Goal: Information Seeking & Learning: Learn about a topic

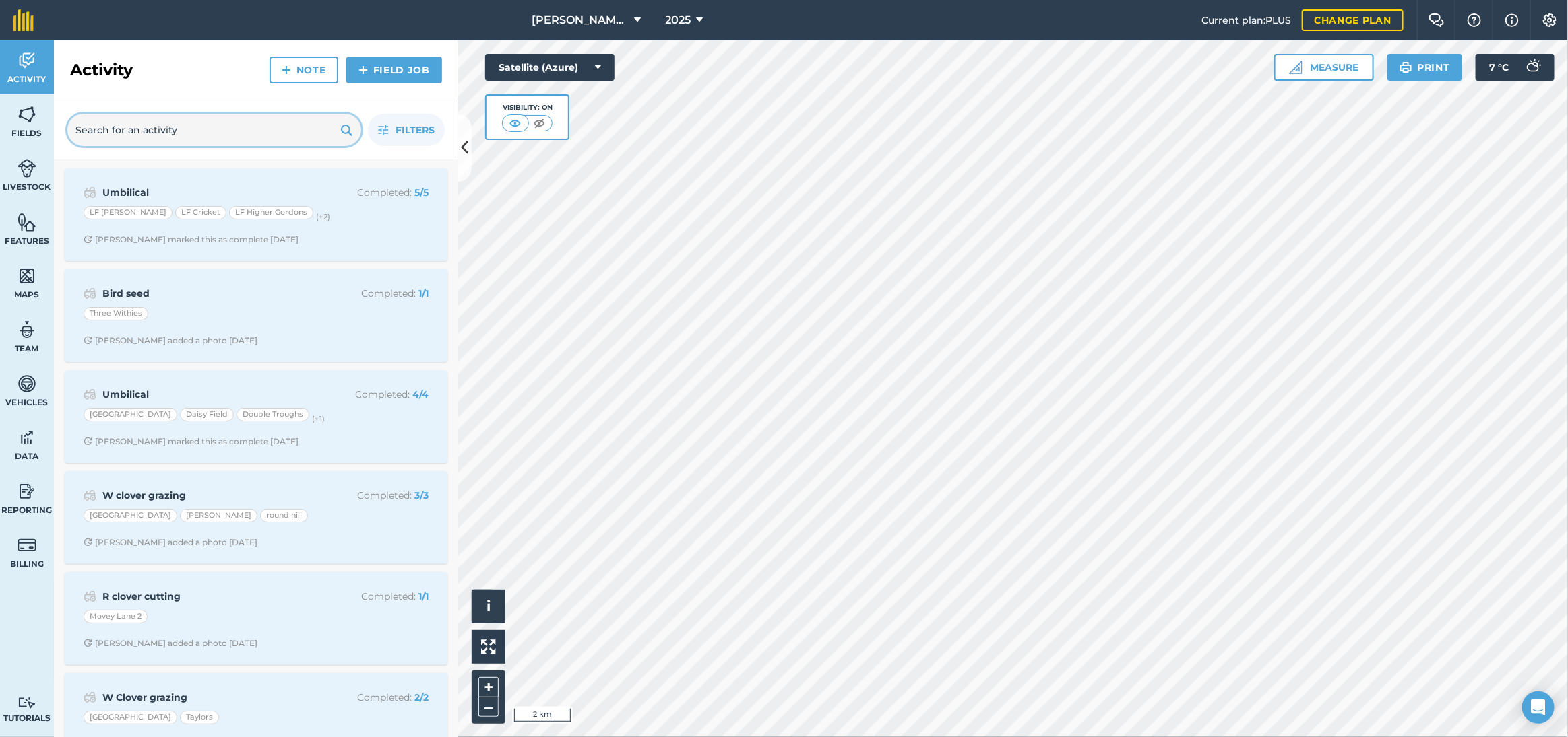
click at [169, 127] on input "text" at bounding box center [214, 130] width 293 height 33
click at [194, 128] on input "text" at bounding box center [214, 130] width 293 height 33
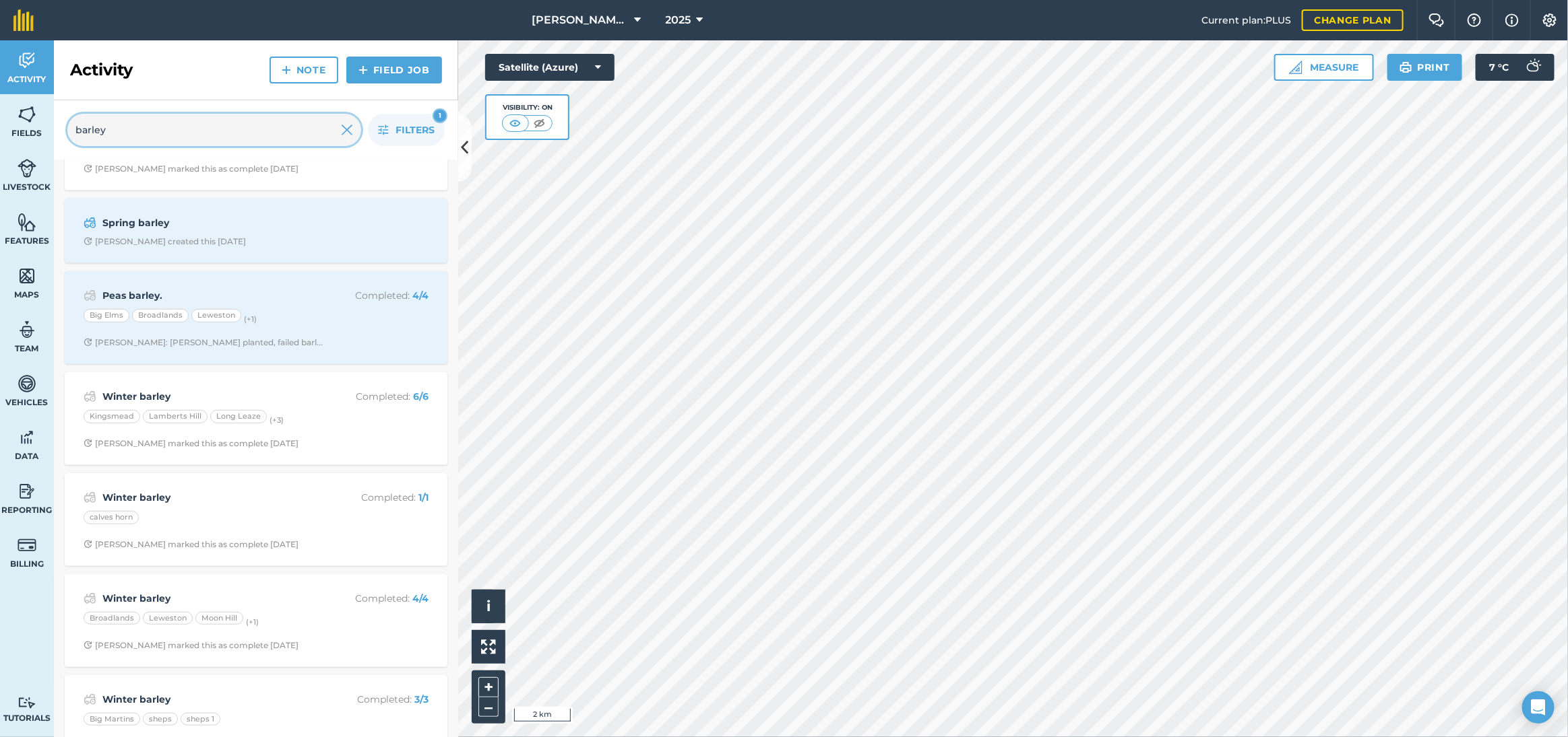
scroll to position [422, 0]
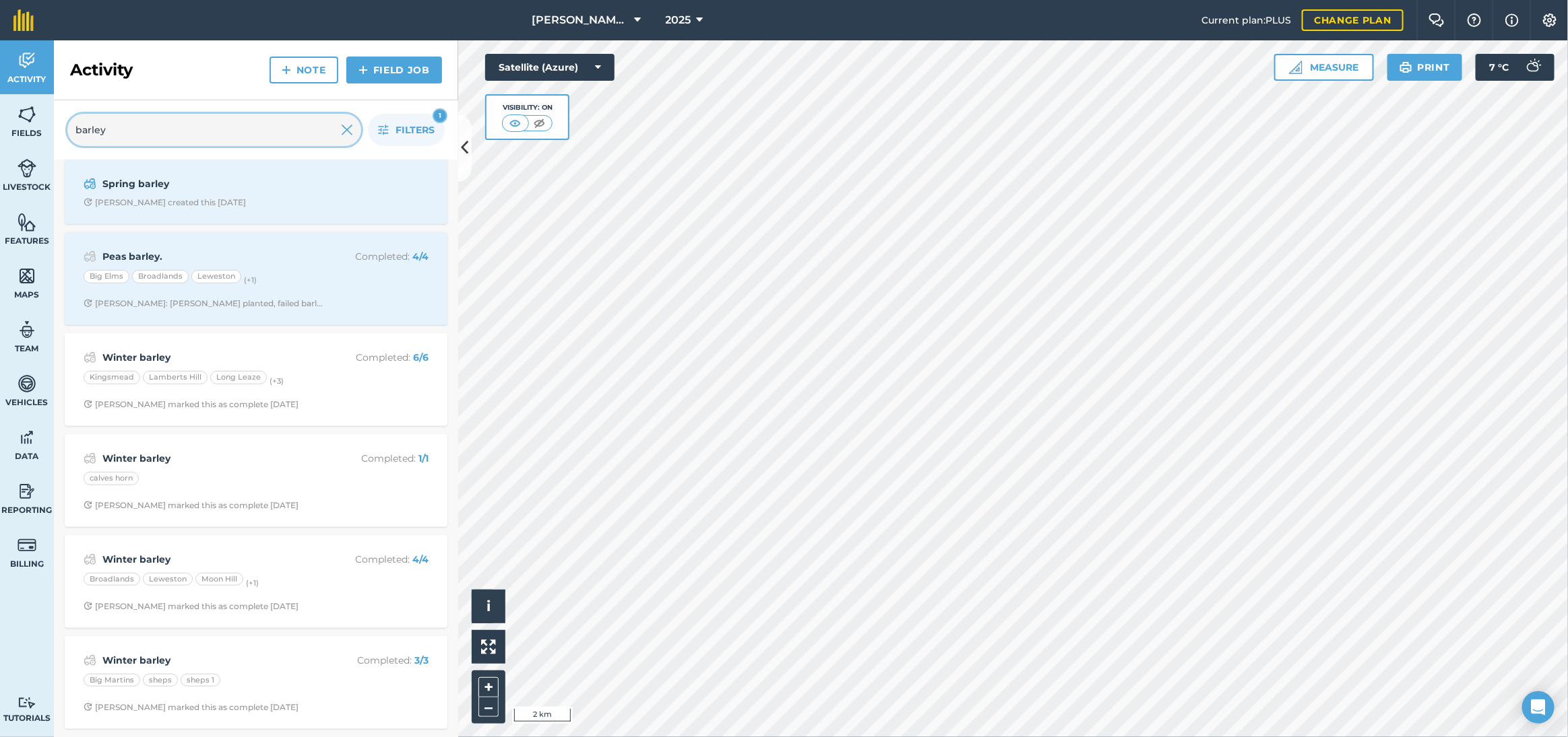
type input "barley"
click at [485, 702] on button "–" at bounding box center [488, 707] width 20 height 19
click at [492, 685] on button "+" at bounding box center [488, 687] width 20 height 20
click at [273, 190] on div "Spring [PERSON_NAME] S created this [DATE]" at bounding box center [256, 192] width 366 height 49
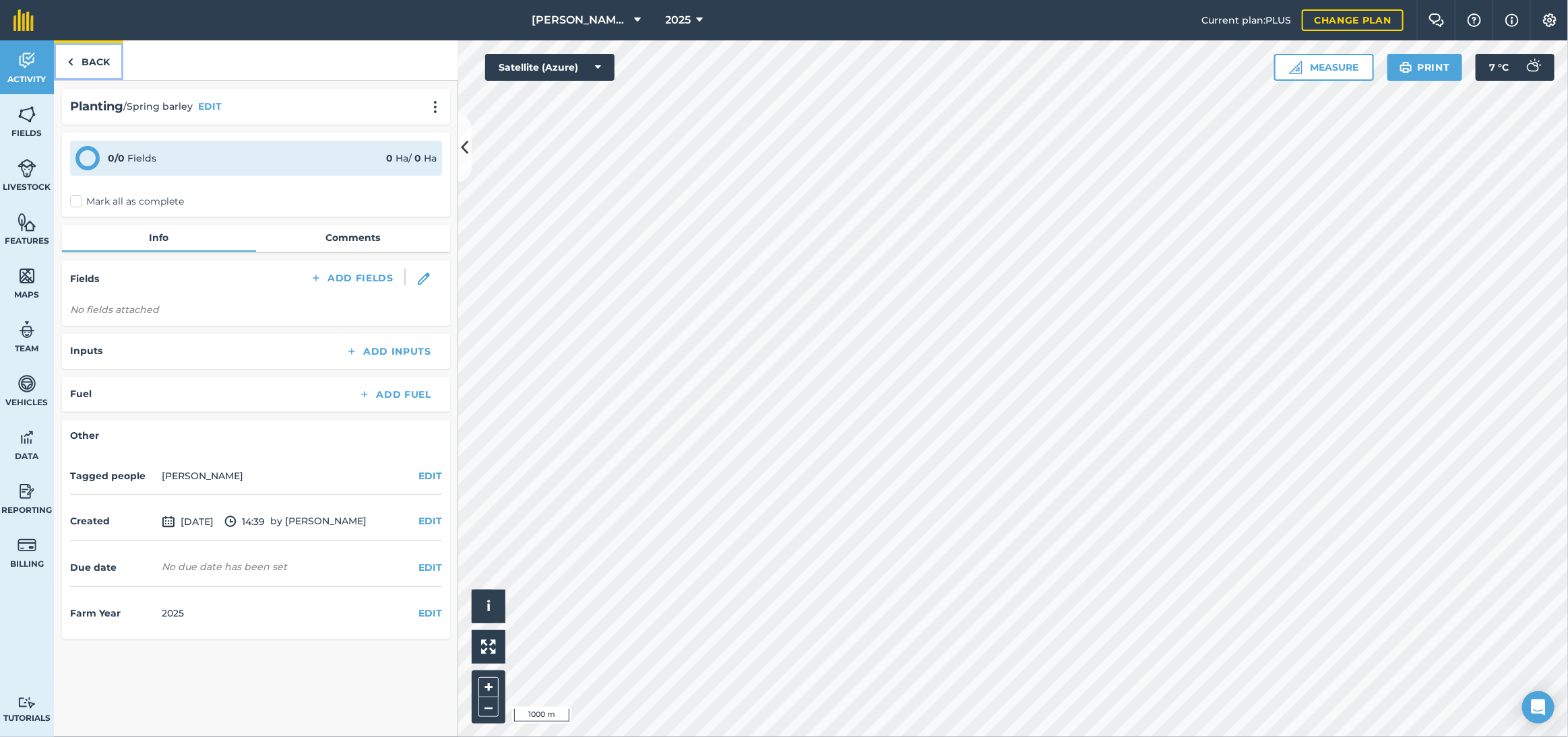
click at [78, 58] on link "Back" at bounding box center [88, 59] width 69 height 39
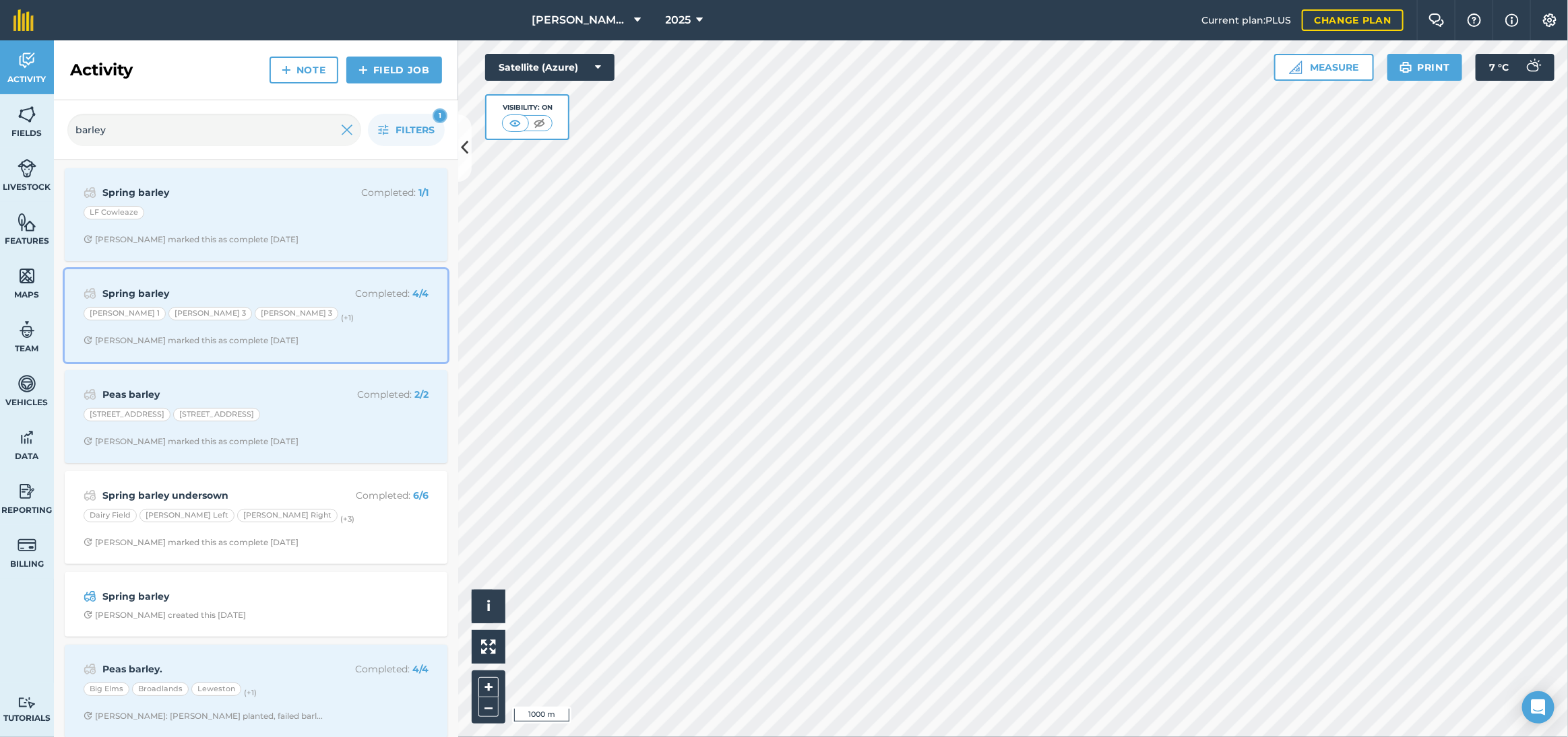
click at [309, 327] on div "Spring barley Completed : 4 / 4 [PERSON_NAME] 1 [PERSON_NAME] 3 [PERSON_NAME] 3…" at bounding box center [256, 315] width 366 height 77
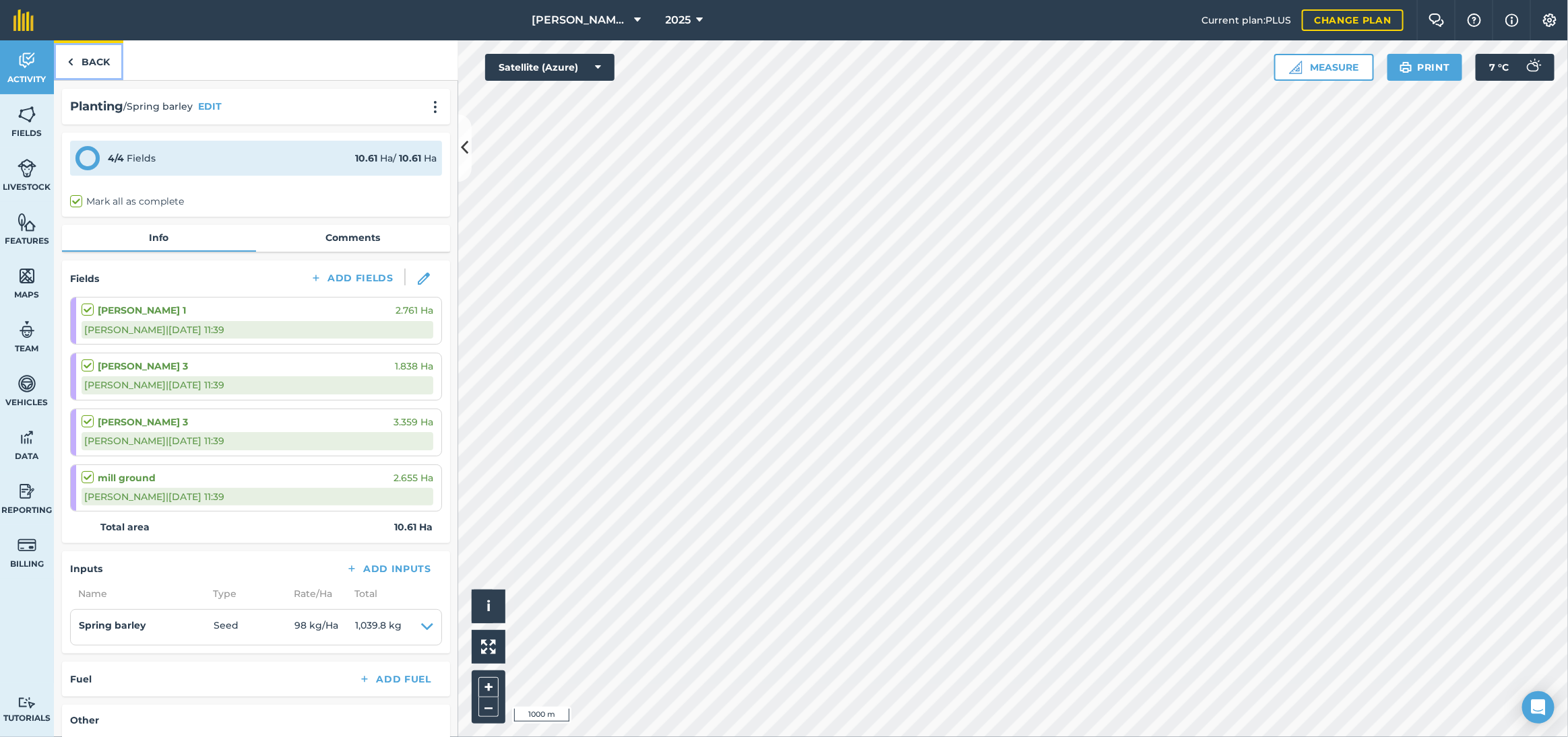
click at [85, 65] on link "Back" at bounding box center [88, 59] width 69 height 39
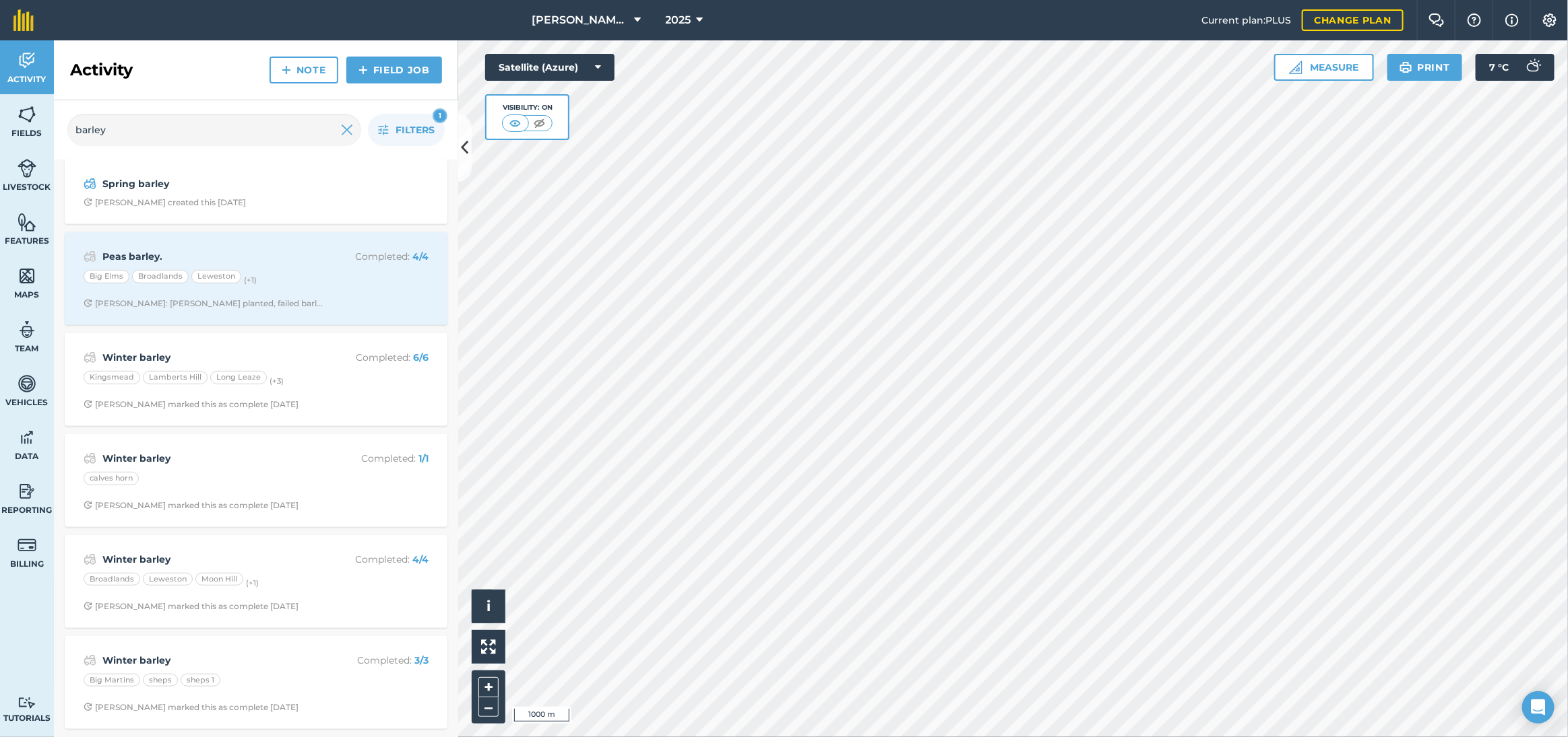
scroll to position [422, 0]
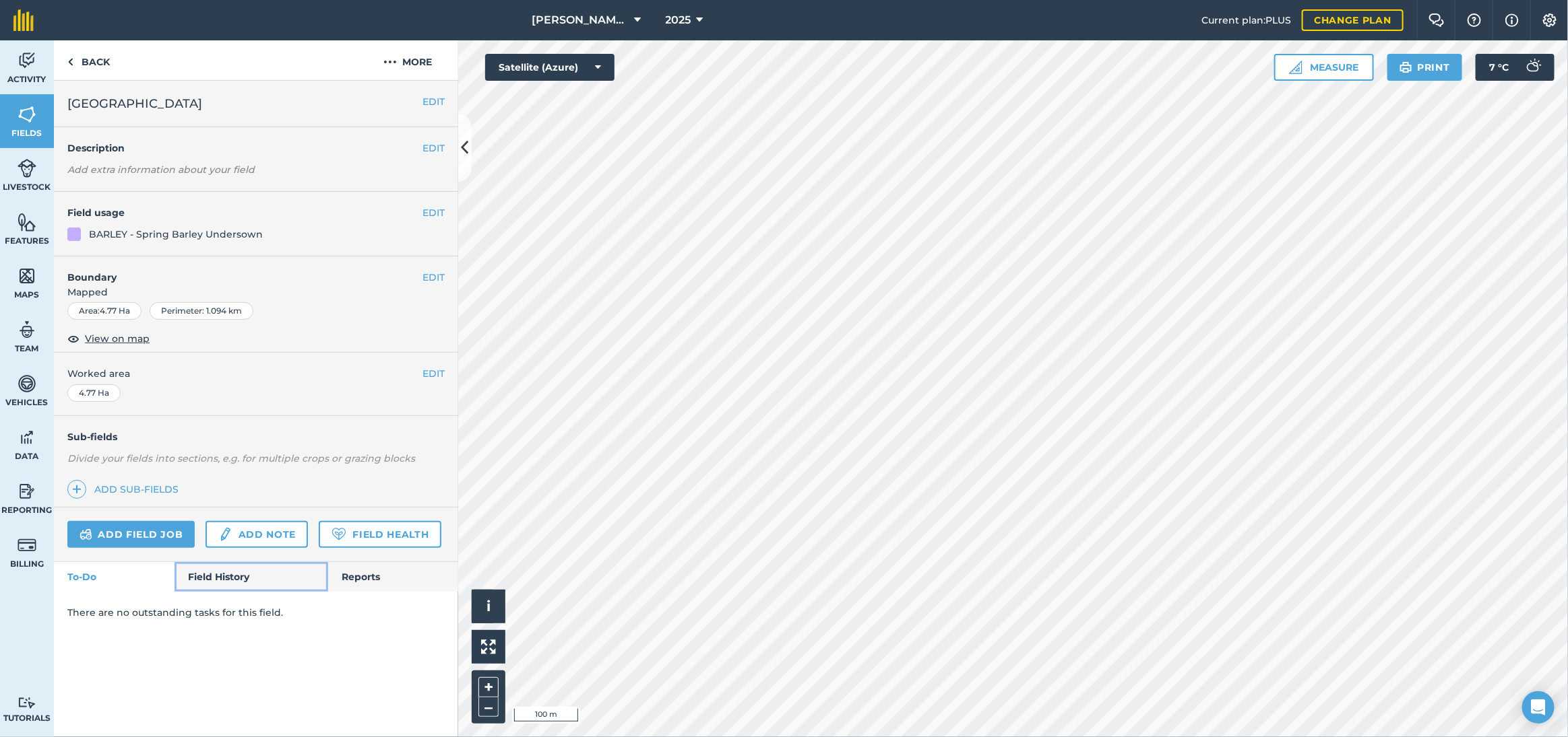
click at [237, 585] on link "Field History" at bounding box center [250, 577] width 152 height 30
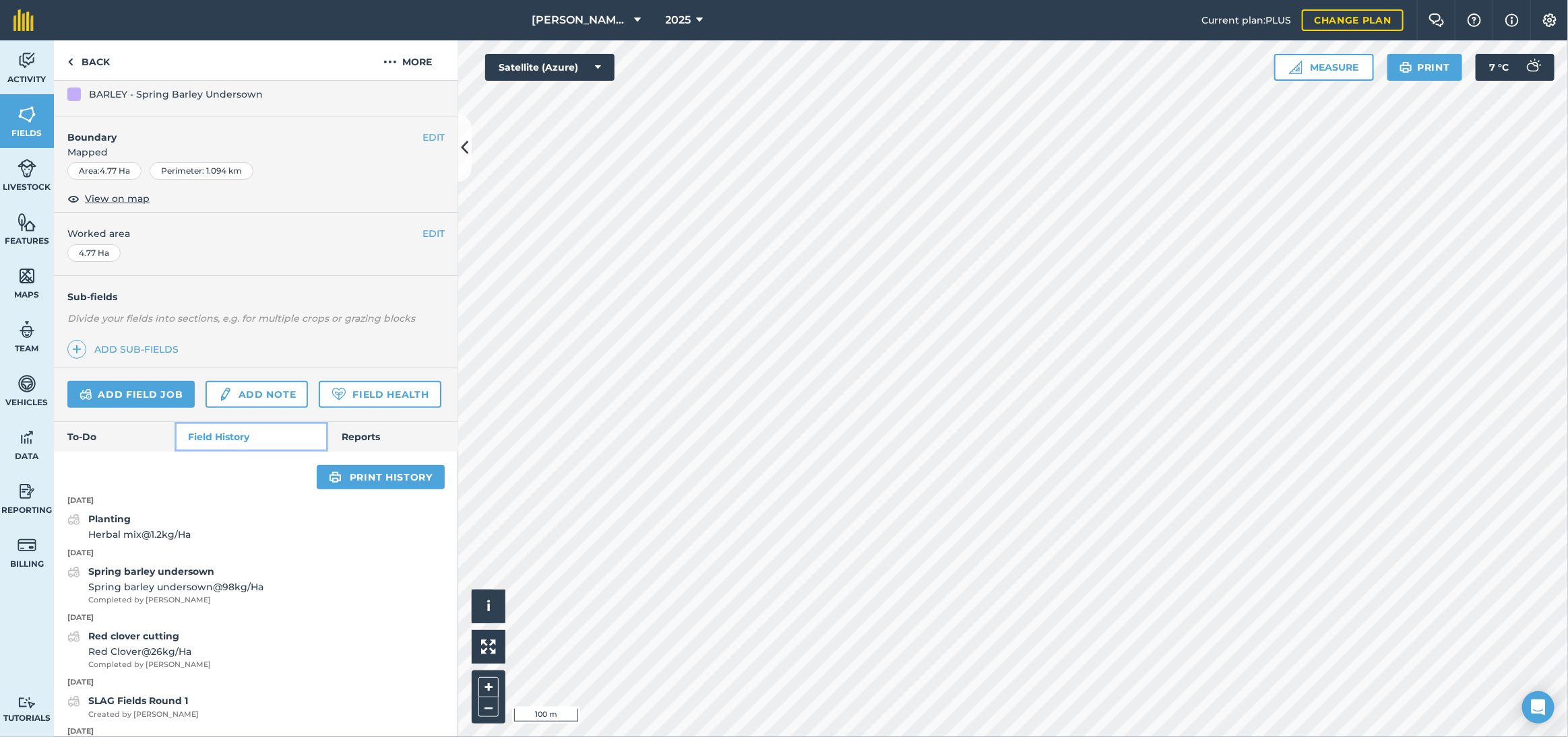
scroll to position [304, 0]
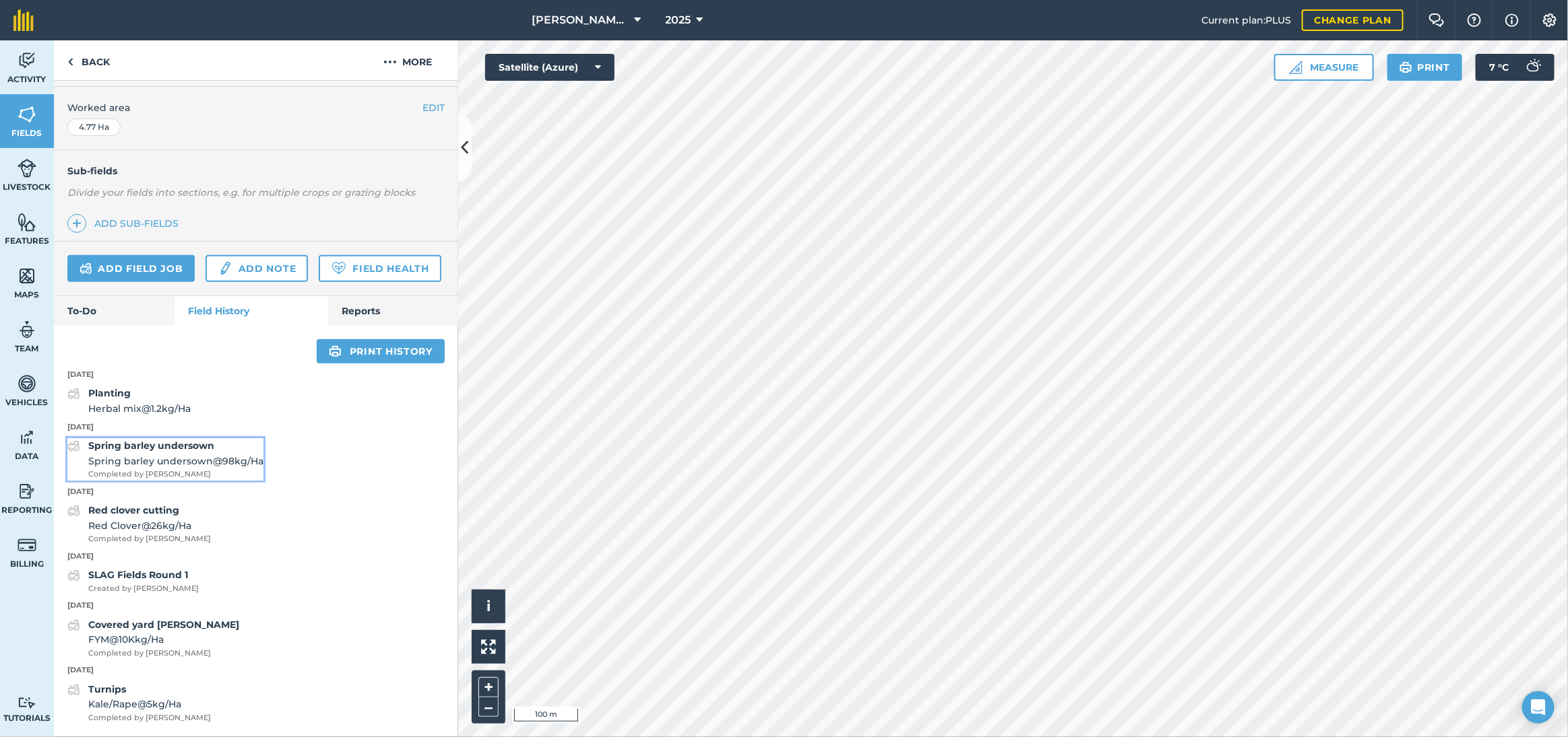
click at [185, 472] on span "Completed by [PERSON_NAME]" at bounding box center [176, 474] width 176 height 12
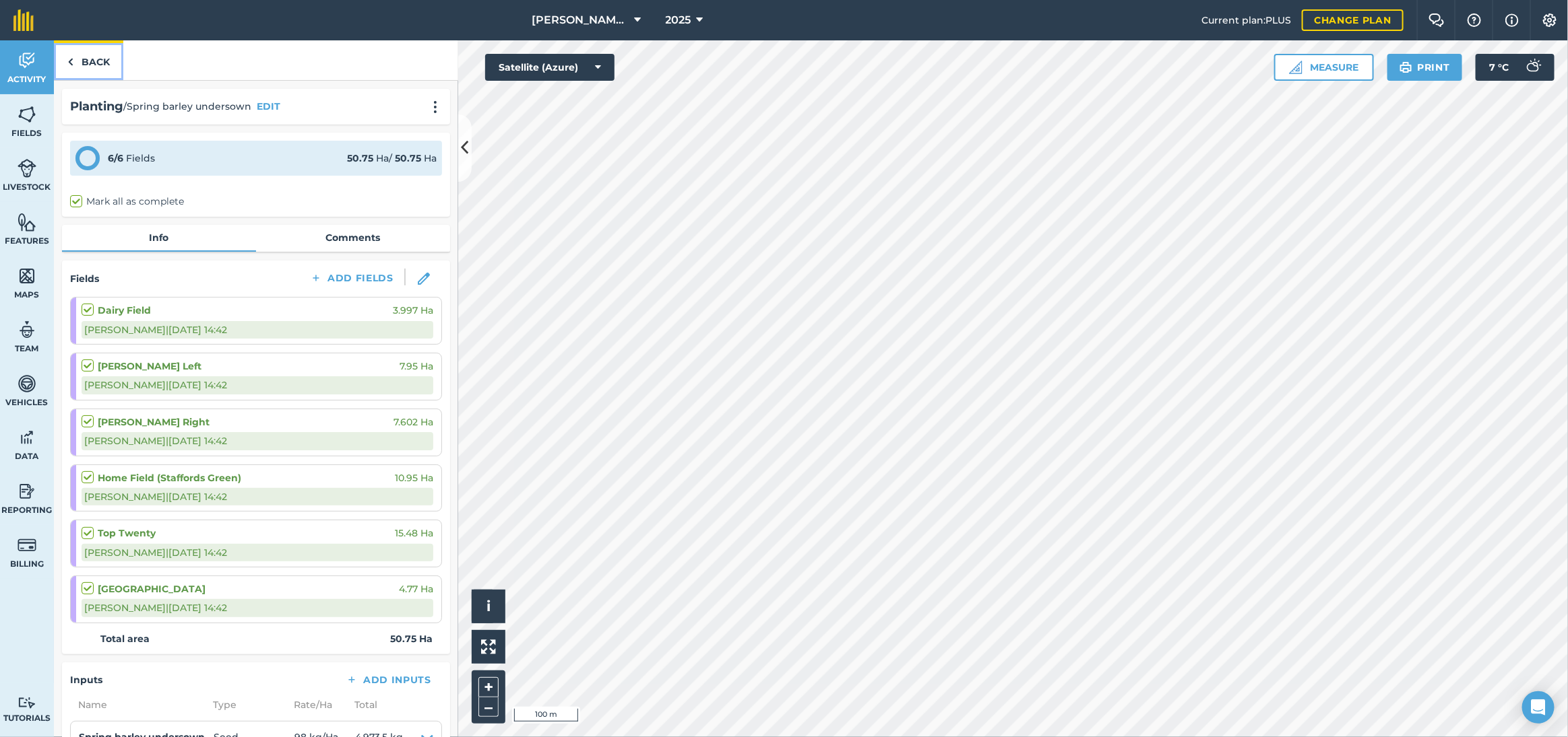
click at [89, 68] on link "Back" at bounding box center [88, 59] width 69 height 39
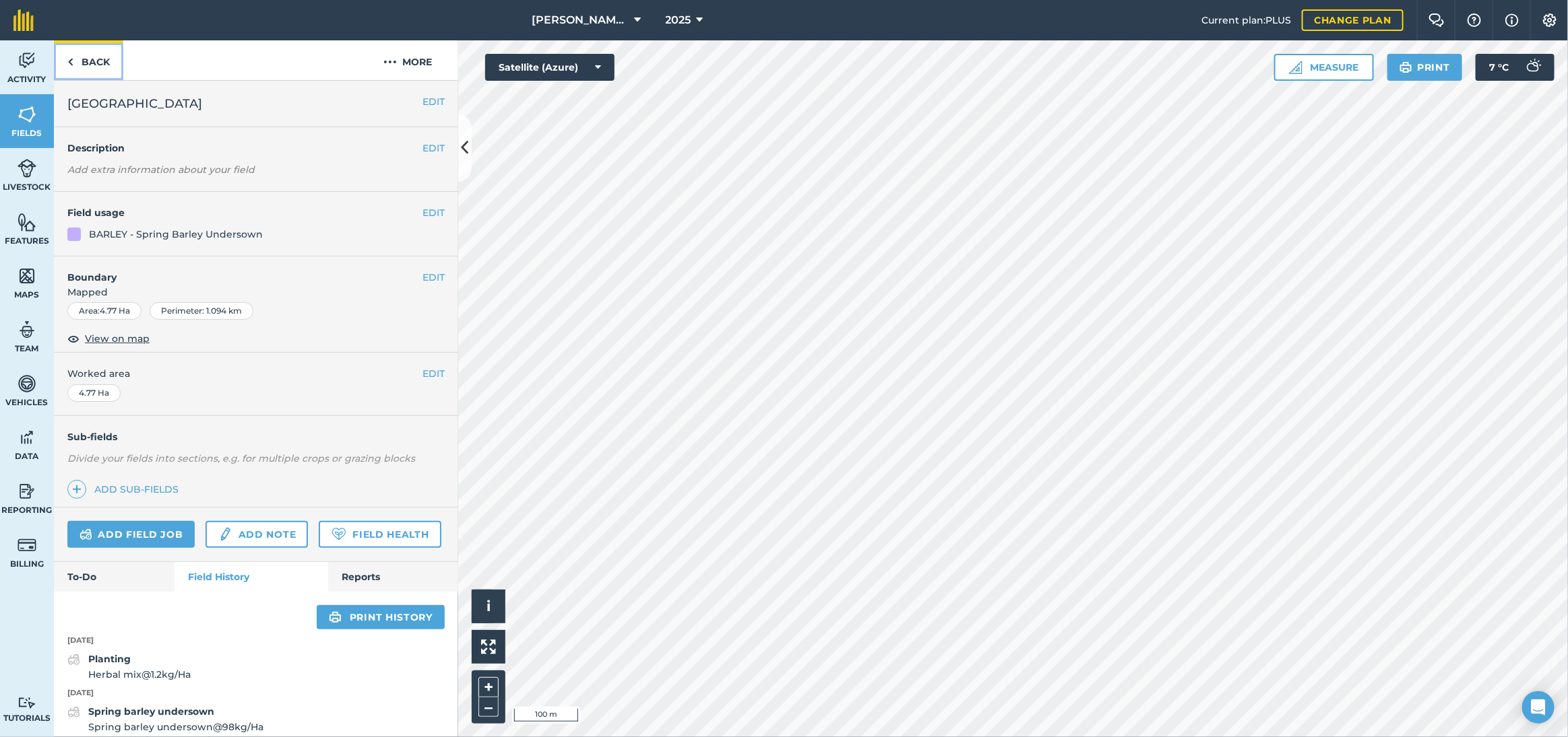
click at [75, 64] on link "Back" at bounding box center [88, 59] width 69 height 39
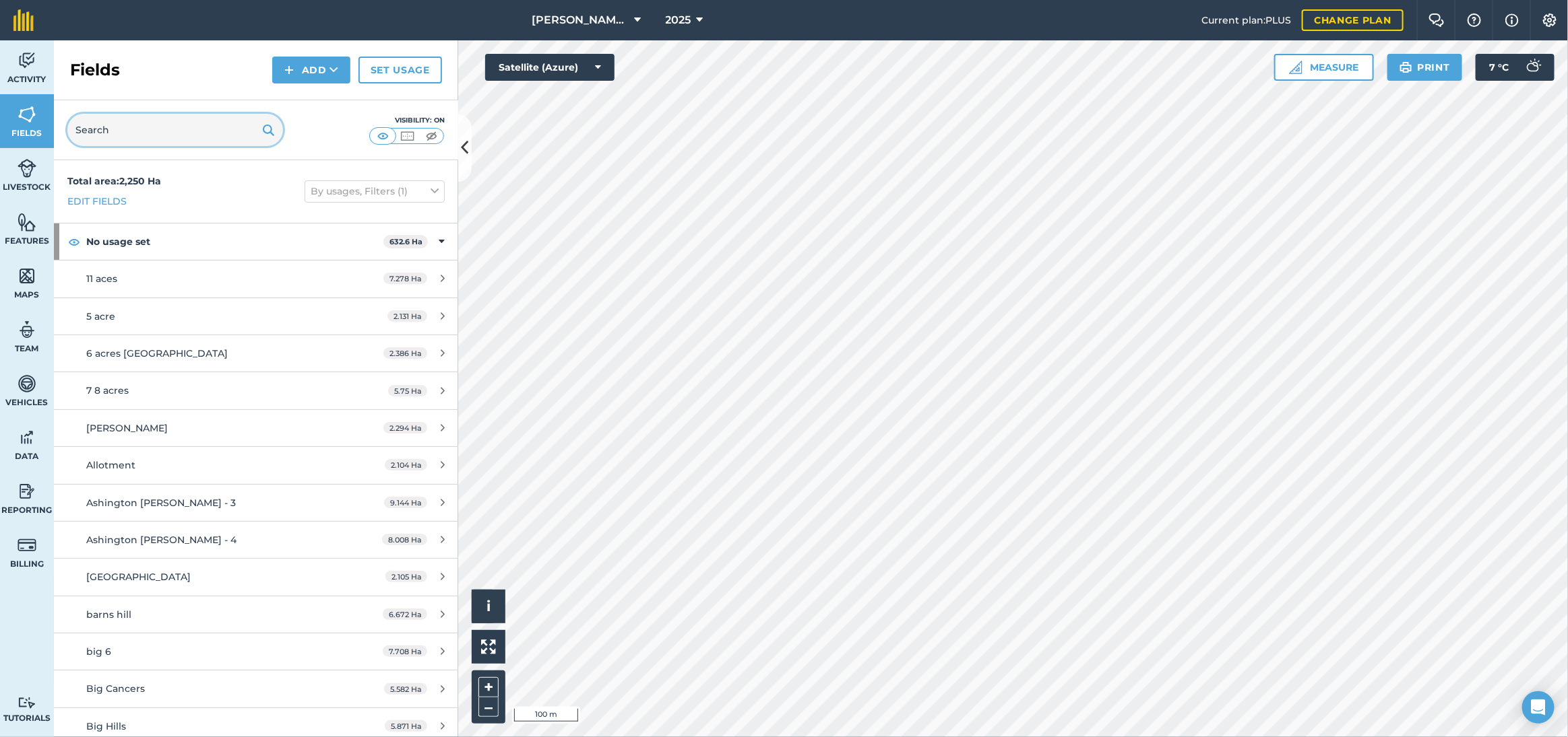
click at [165, 130] on input "text" at bounding box center [175, 130] width 216 height 33
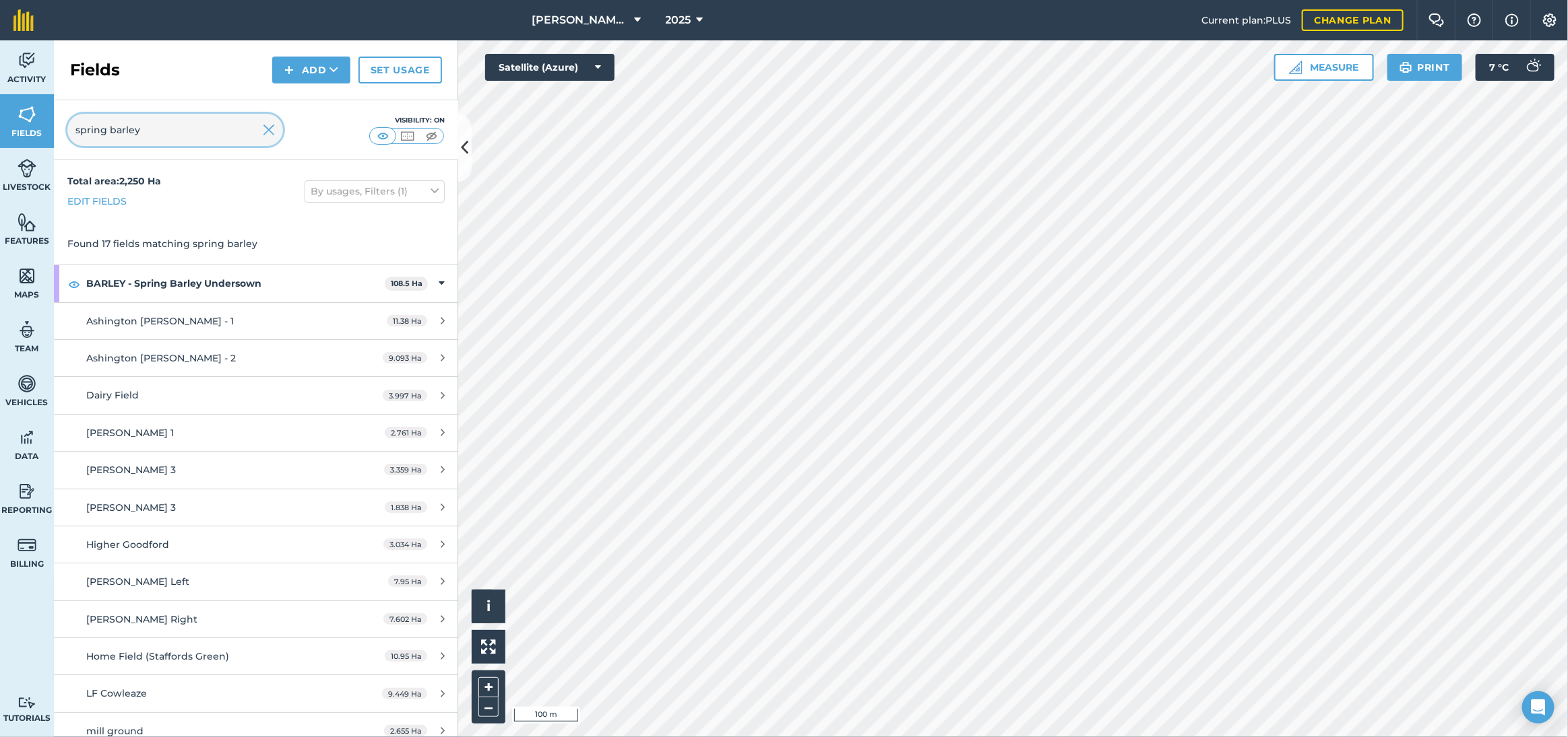
type input "spring barley"
click at [438, 285] on icon at bounding box center [441, 283] width 6 height 14
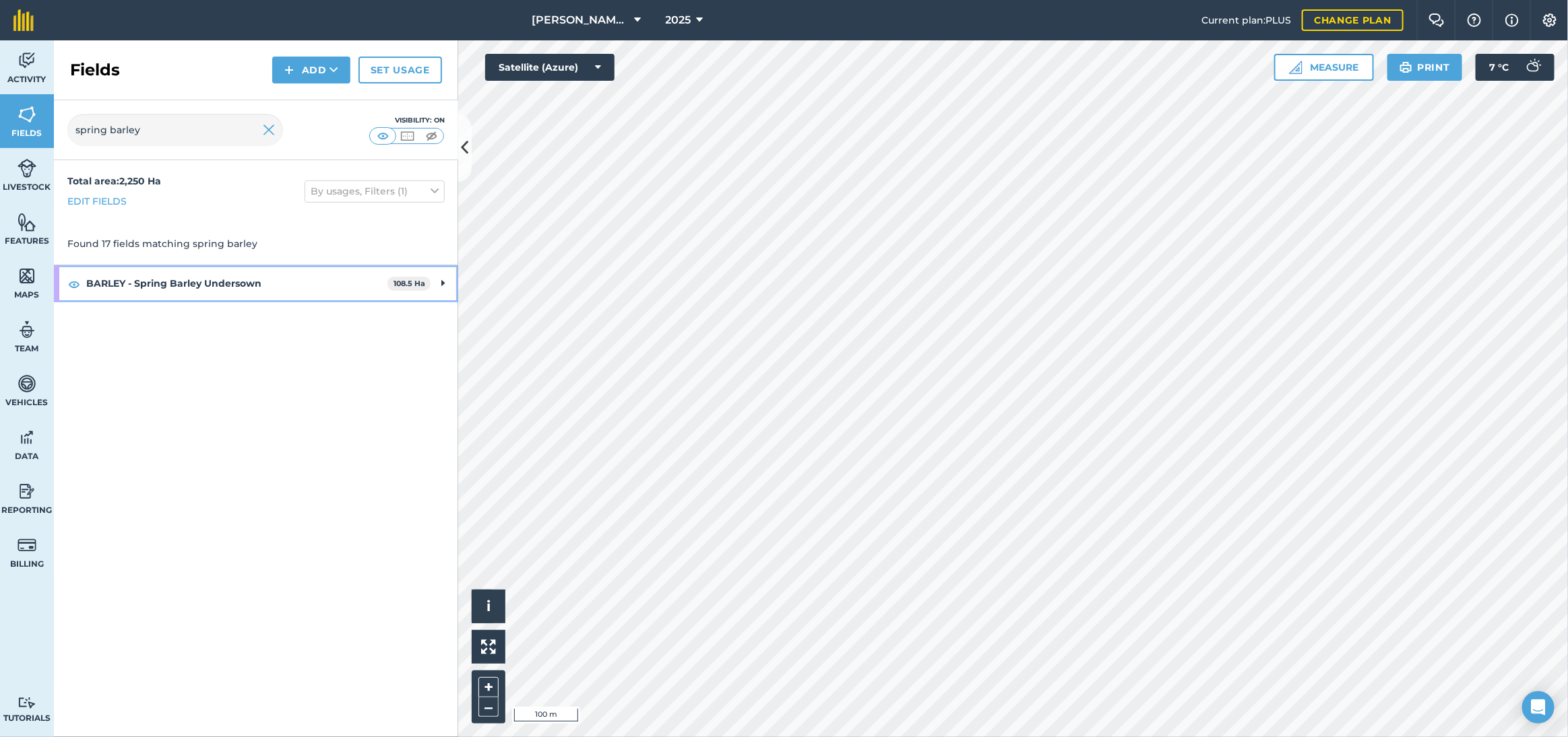
click at [441, 277] on icon at bounding box center [443, 283] width 4 height 14
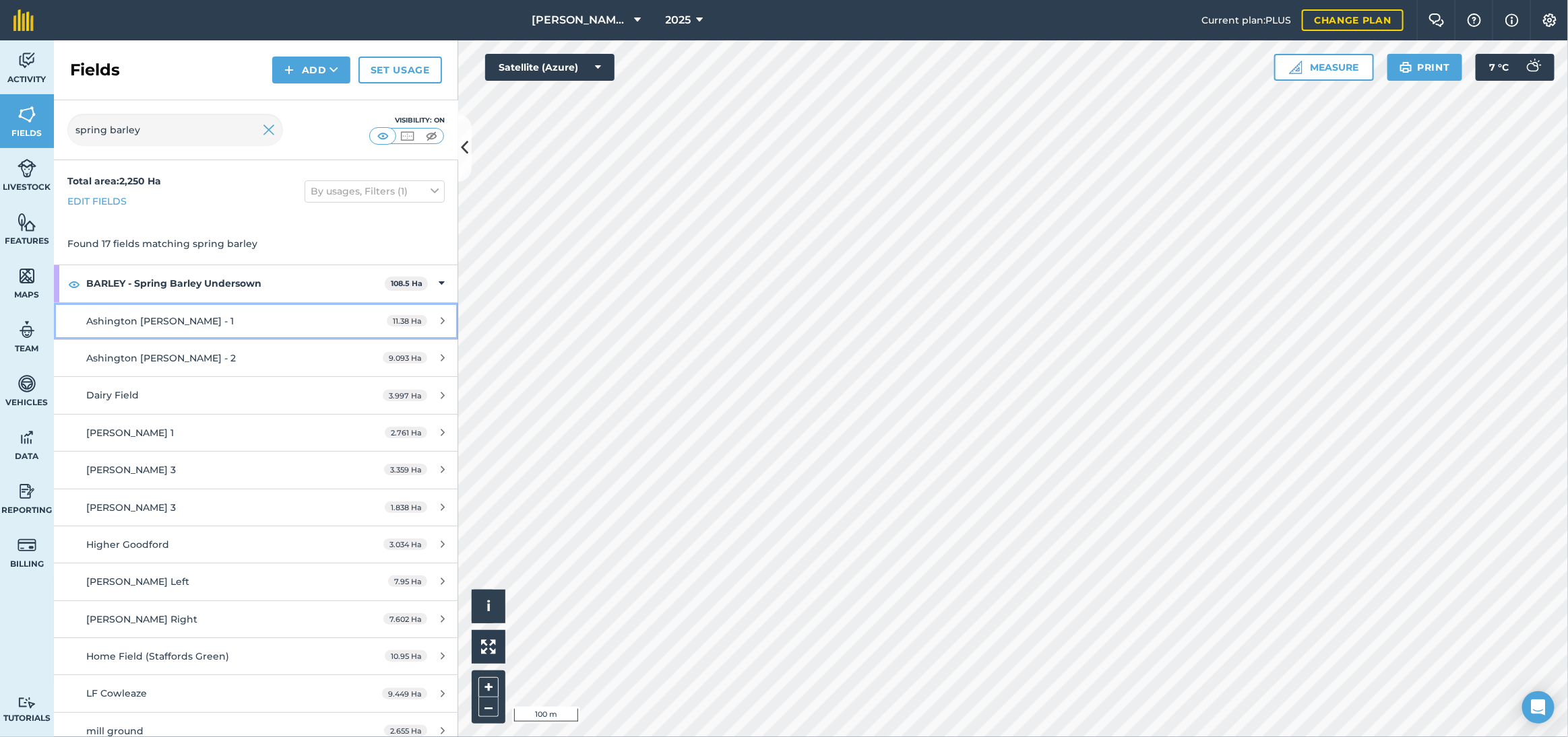
click at [239, 329] on div "Ashington [PERSON_NAME] - 1" at bounding box center [213, 320] width 253 height 14
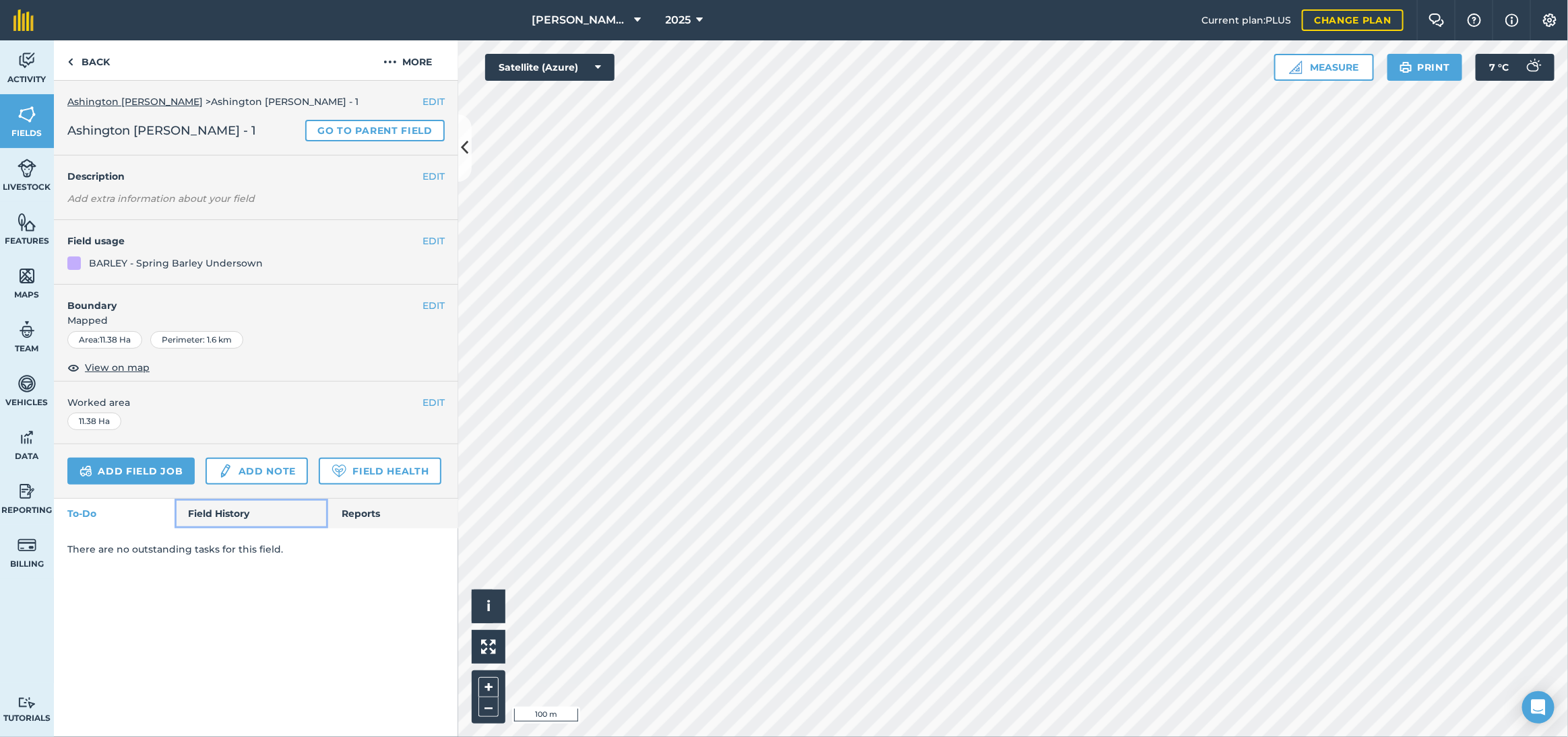
click at [250, 519] on link "Field History" at bounding box center [250, 513] width 152 height 30
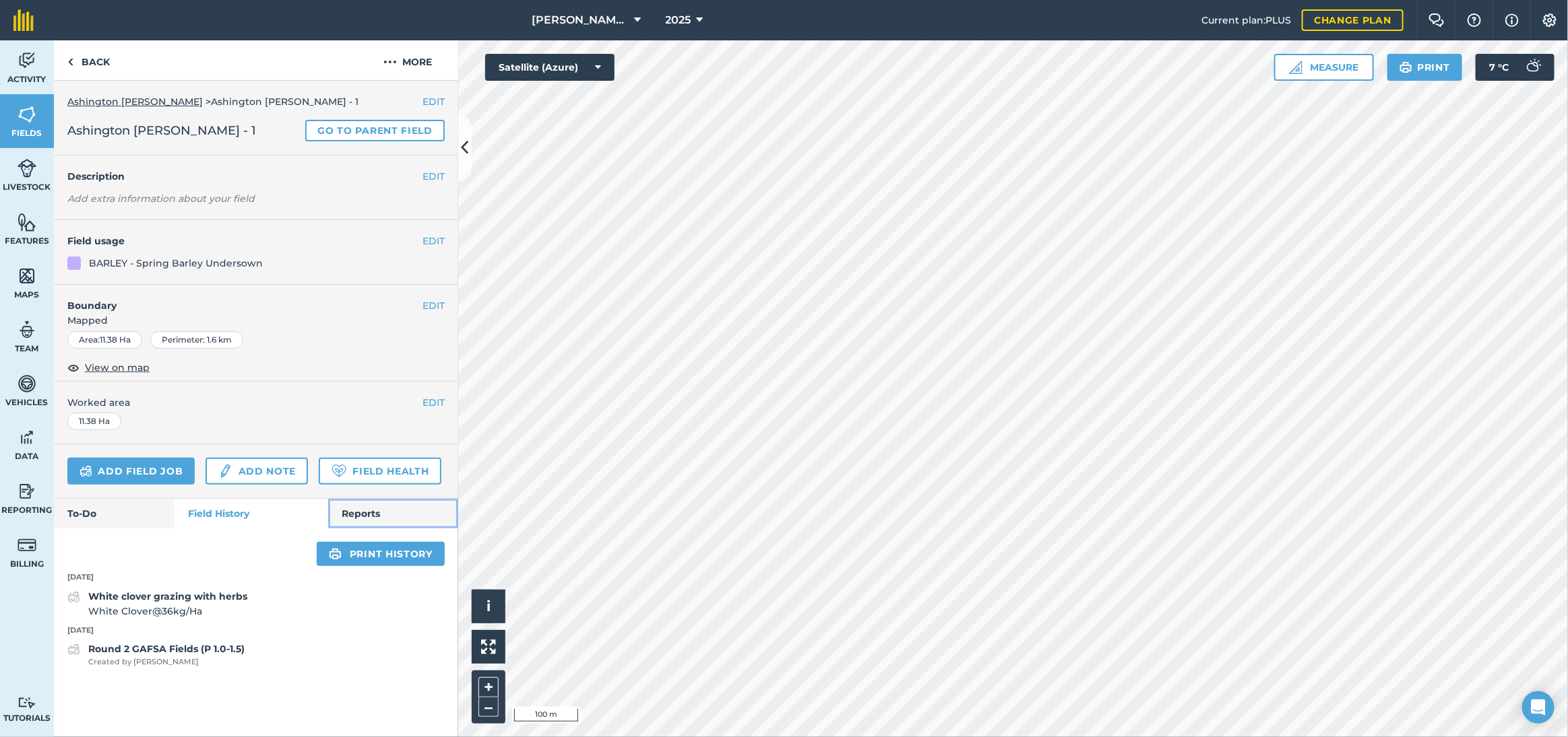
click at [418, 508] on link "Reports" at bounding box center [393, 513] width 130 height 30
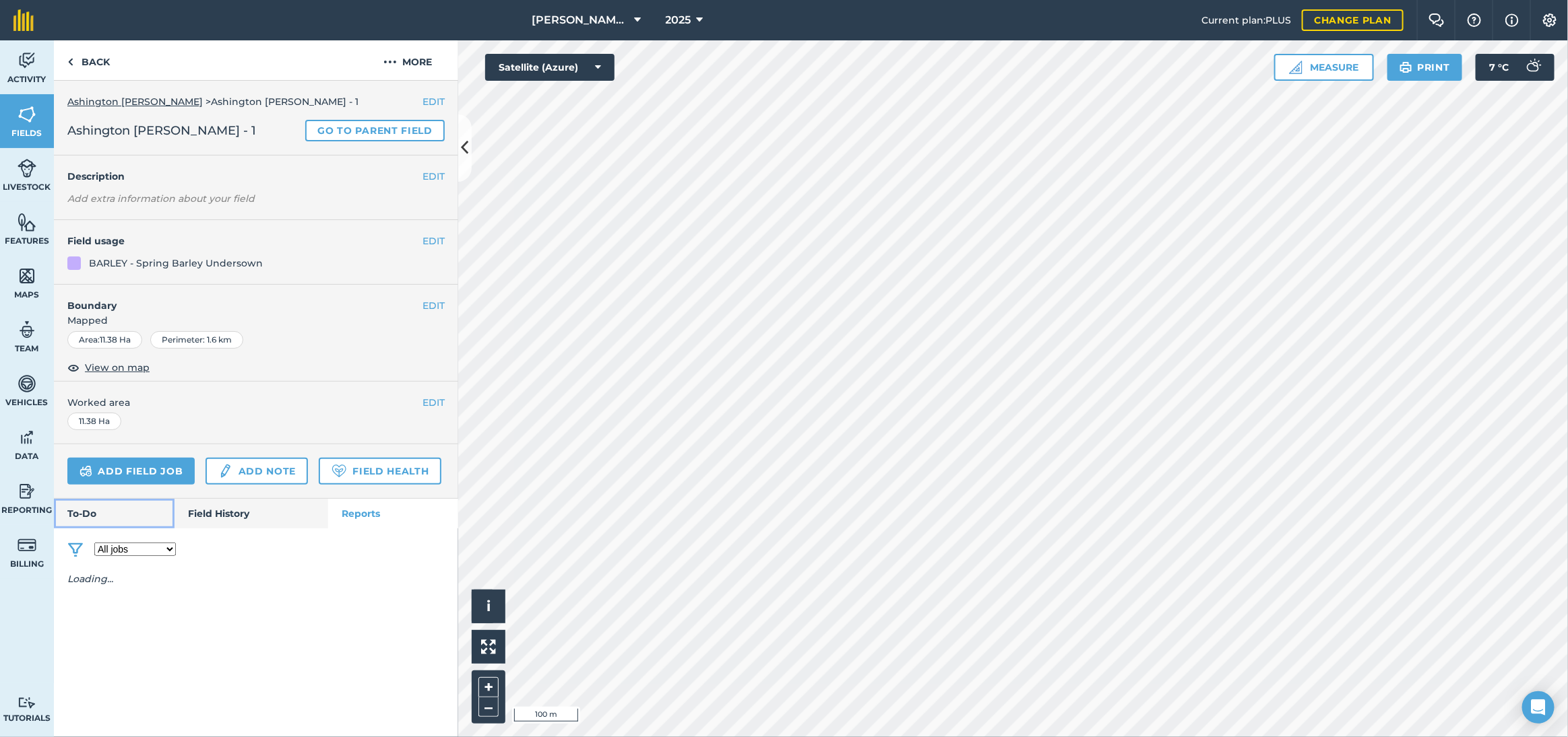
click at [112, 507] on link "To-Do" at bounding box center [114, 513] width 121 height 30
click at [352, 510] on link "Reports" at bounding box center [393, 513] width 130 height 30
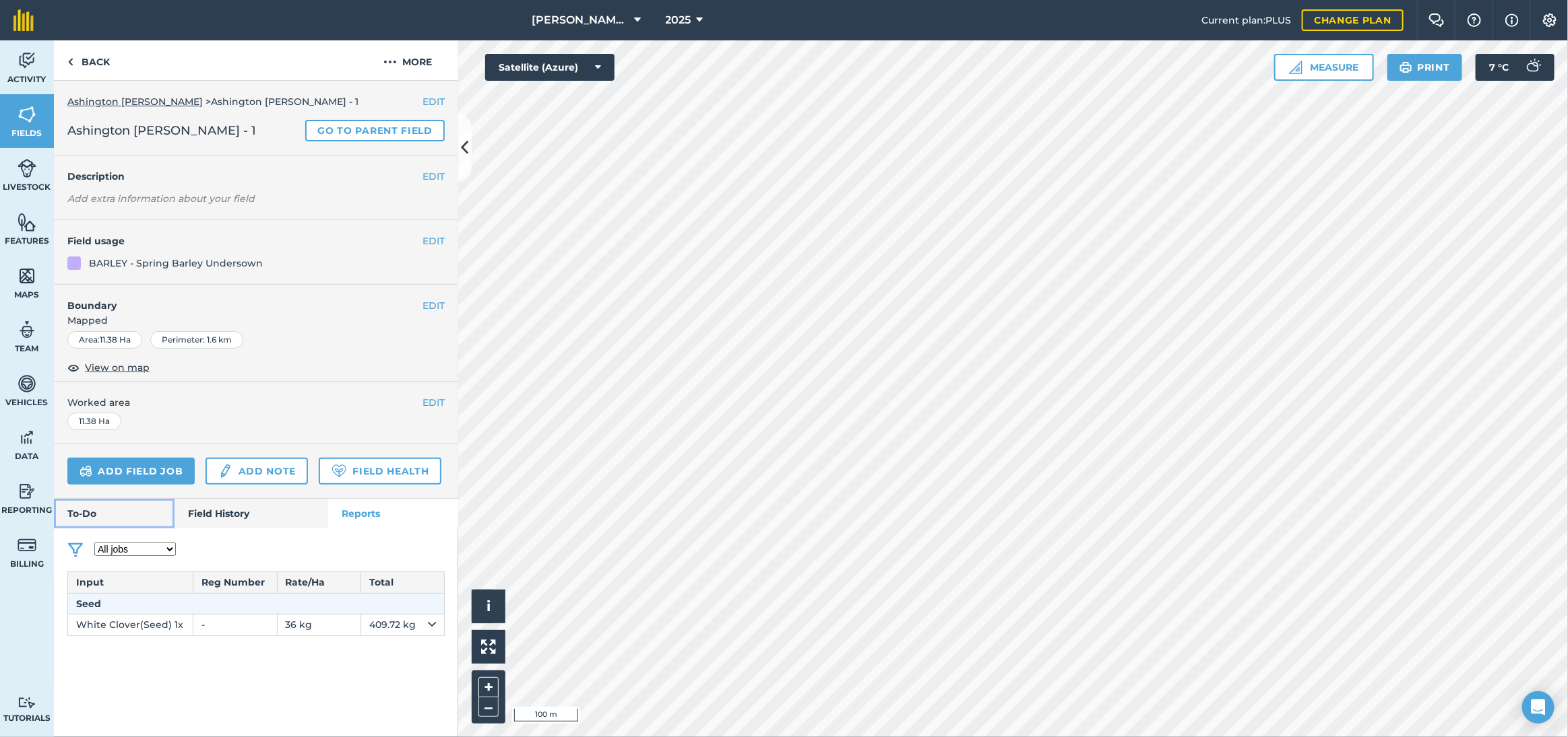
click at [139, 518] on link "To-Do" at bounding box center [114, 513] width 121 height 30
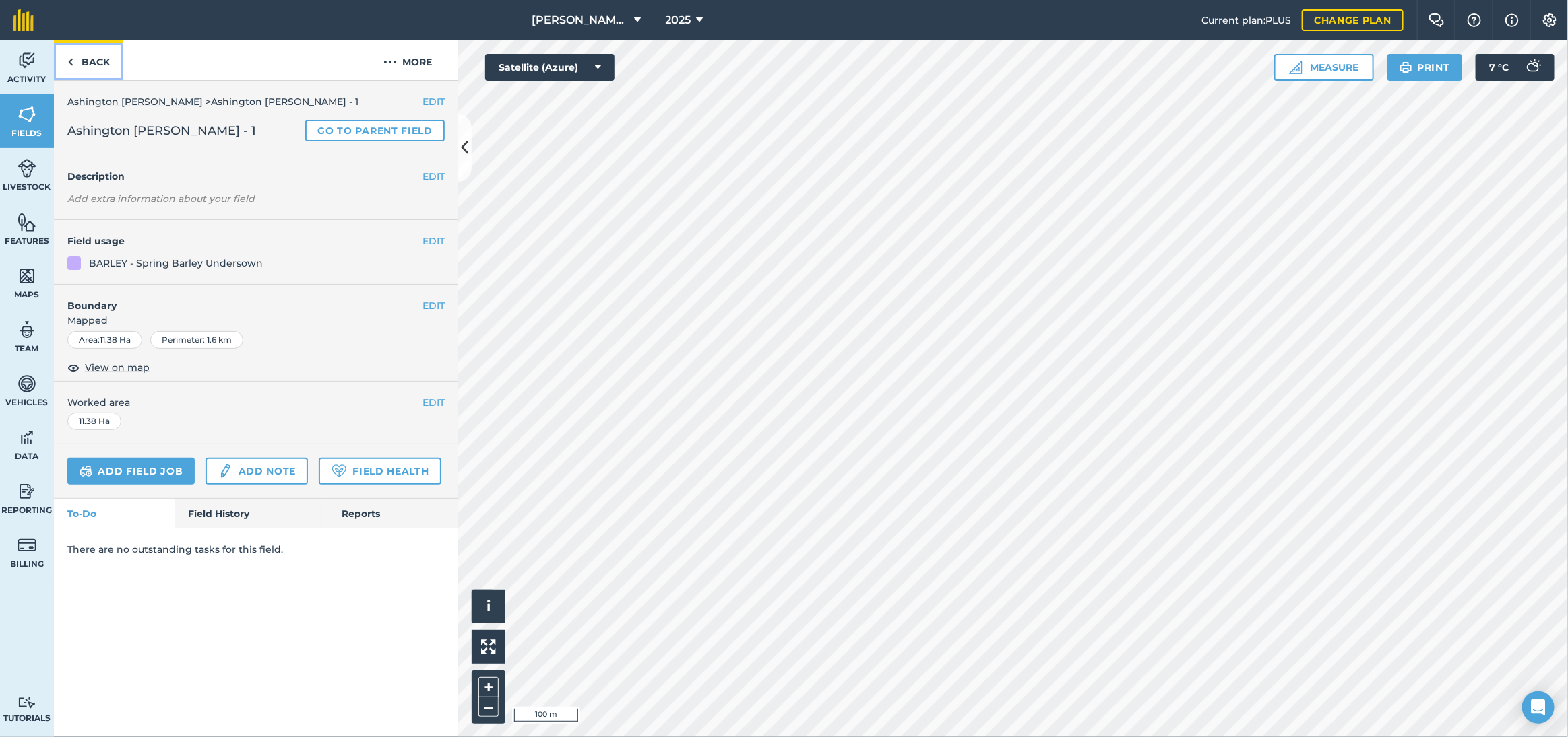
click at [89, 64] on link "Back" at bounding box center [88, 59] width 69 height 39
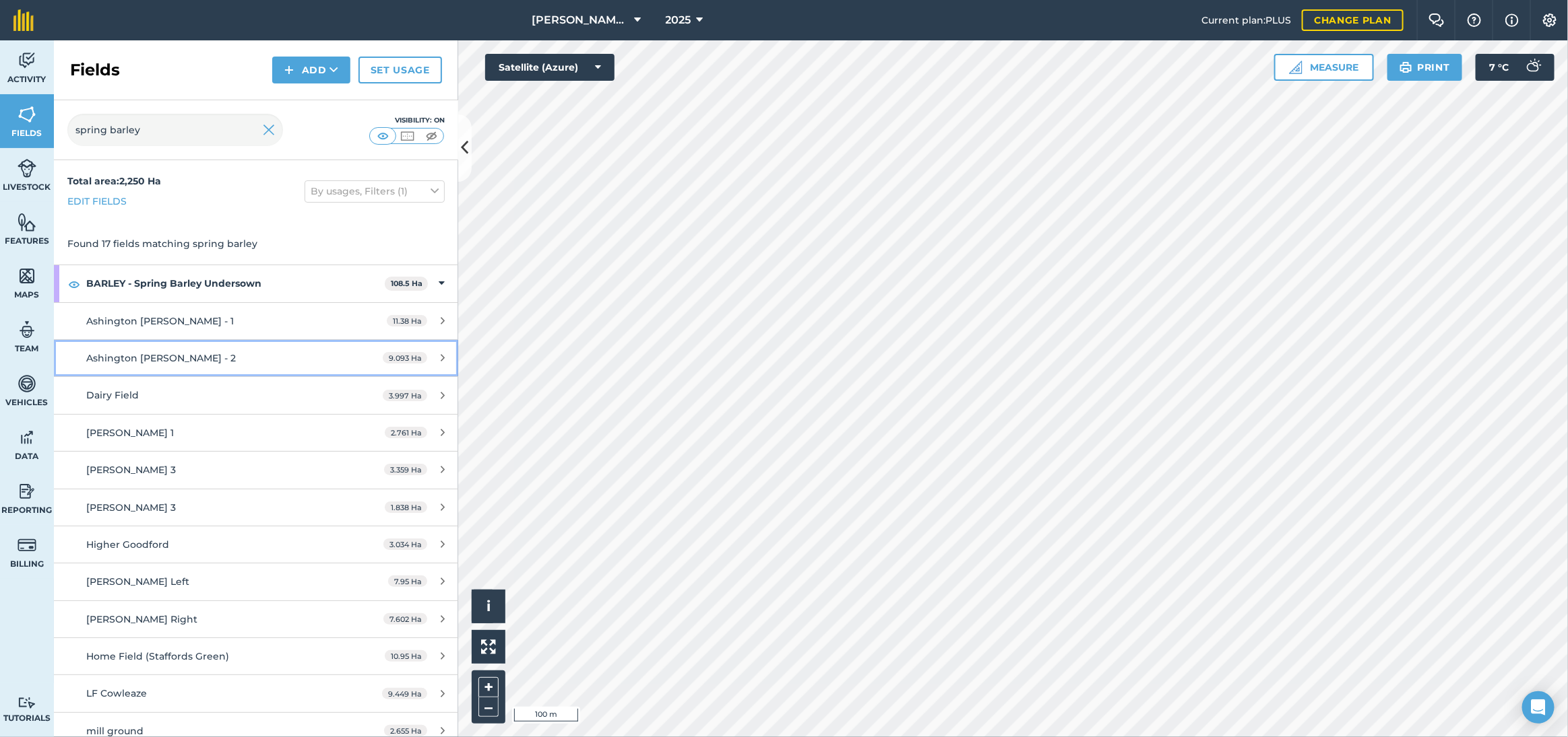
click at [218, 365] on div "Ashington [PERSON_NAME] - 2" at bounding box center [213, 357] width 253 height 14
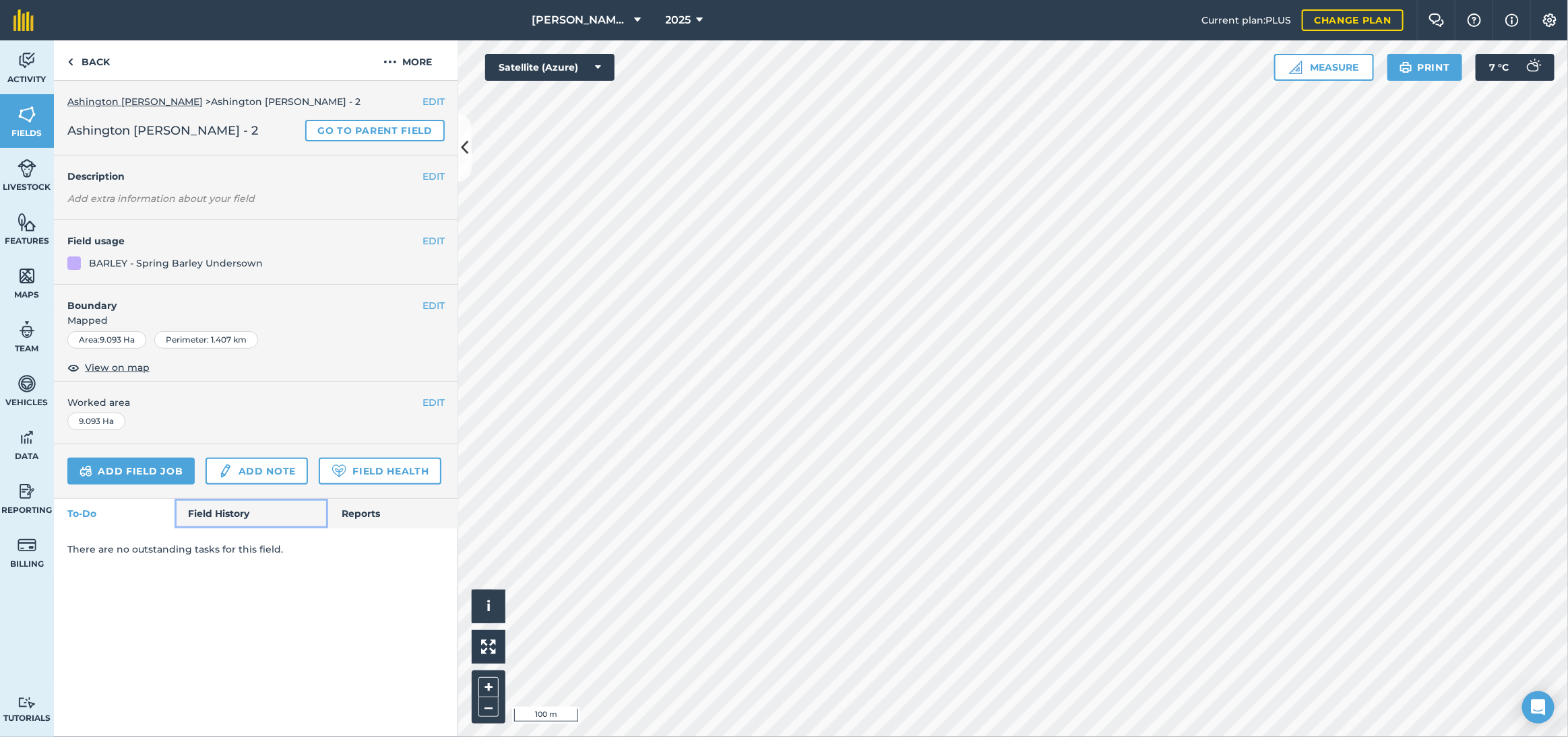
click at [241, 510] on link "Field History" at bounding box center [250, 513] width 152 height 30
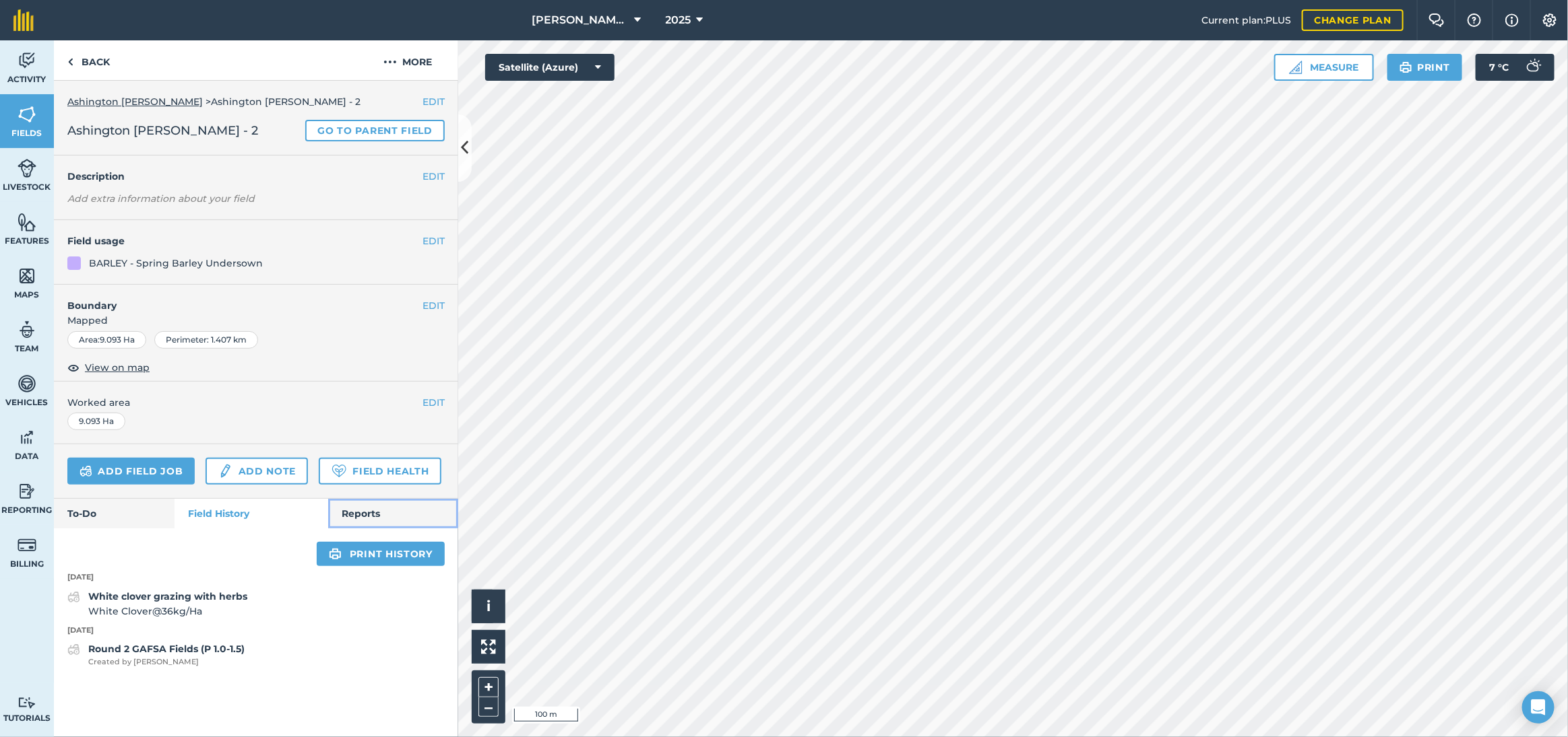
click at [372, 520] on link "Reports" at bounding box center [393, 513] width 130 height 30
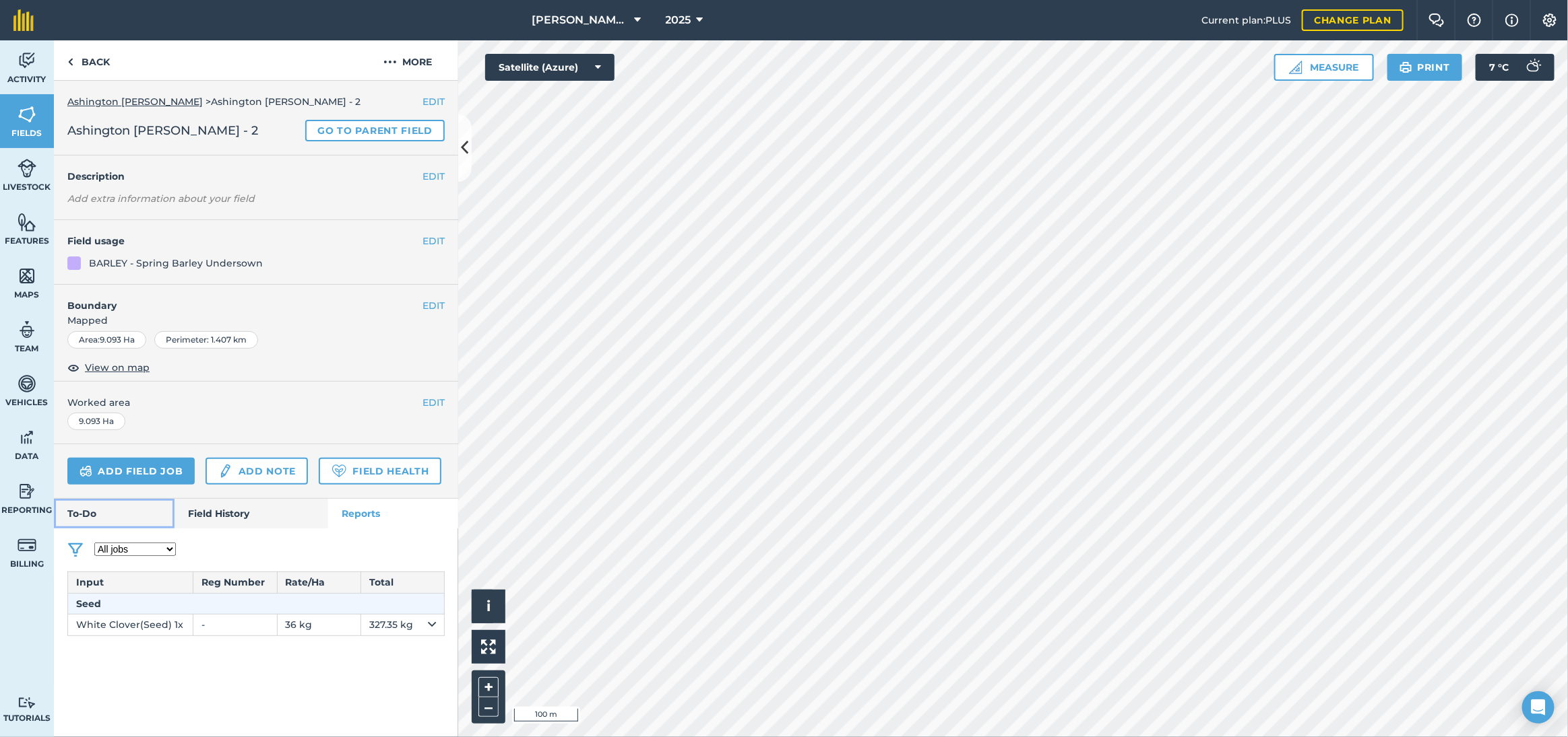
click at [131, 515] on link "To-Do" at bounding box center [114, 513] width 121 height 30
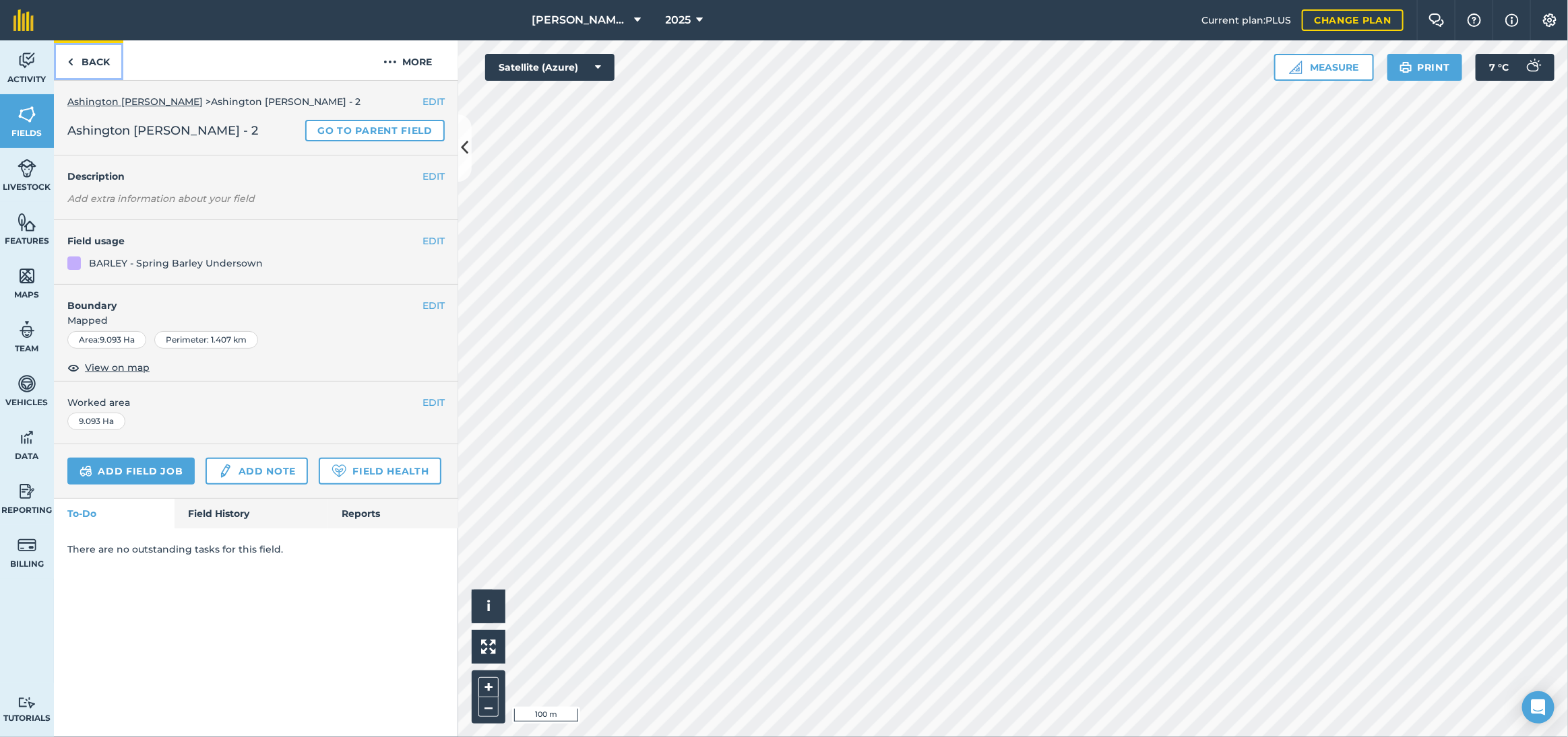
click at [101, 67] on link "Back" at bounding box center [88, 59] width 69 height 39
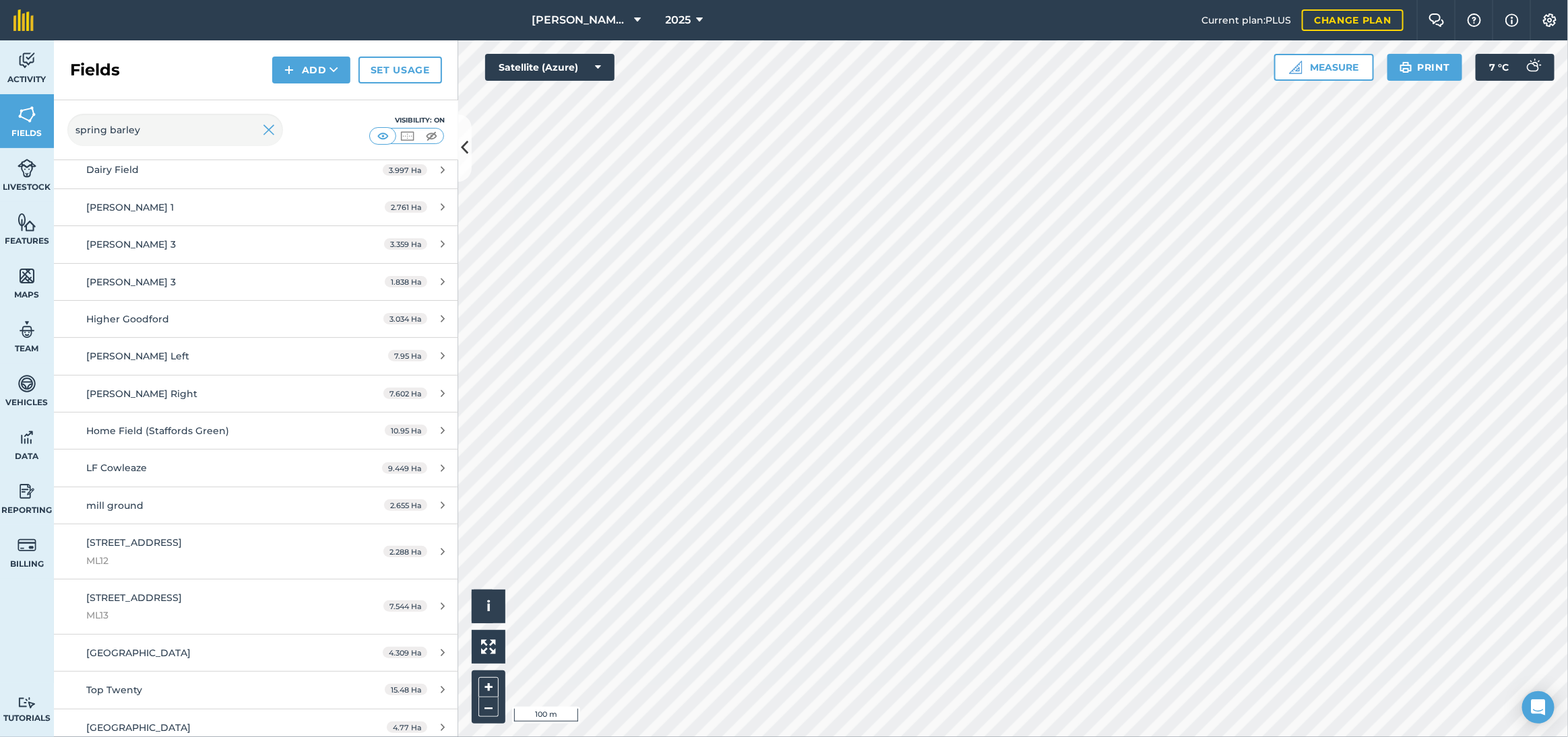
scroll to position [237, 0]
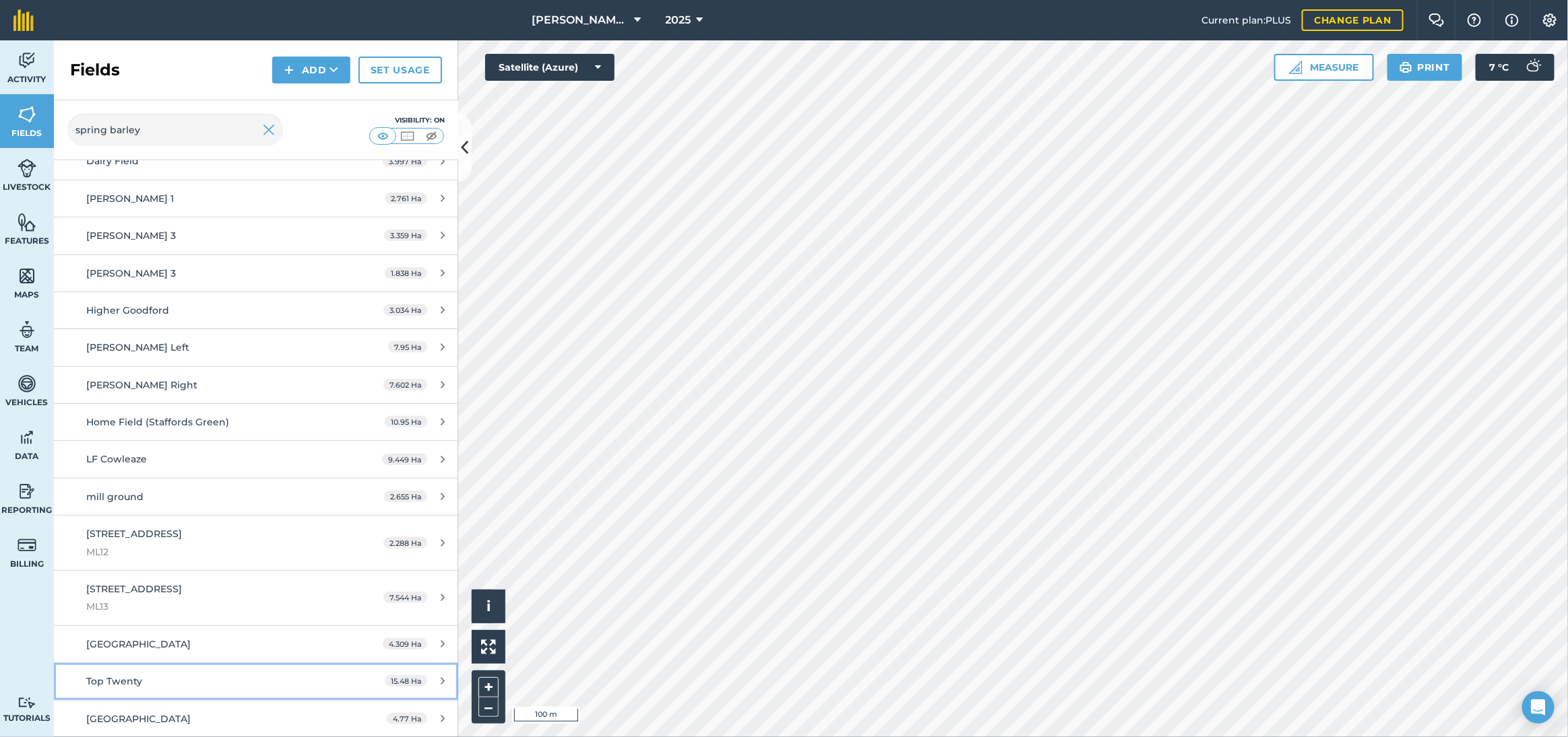
click at [221, 683] on div "Top Twenty" at bounding box center [213, 680] width 253 height 14
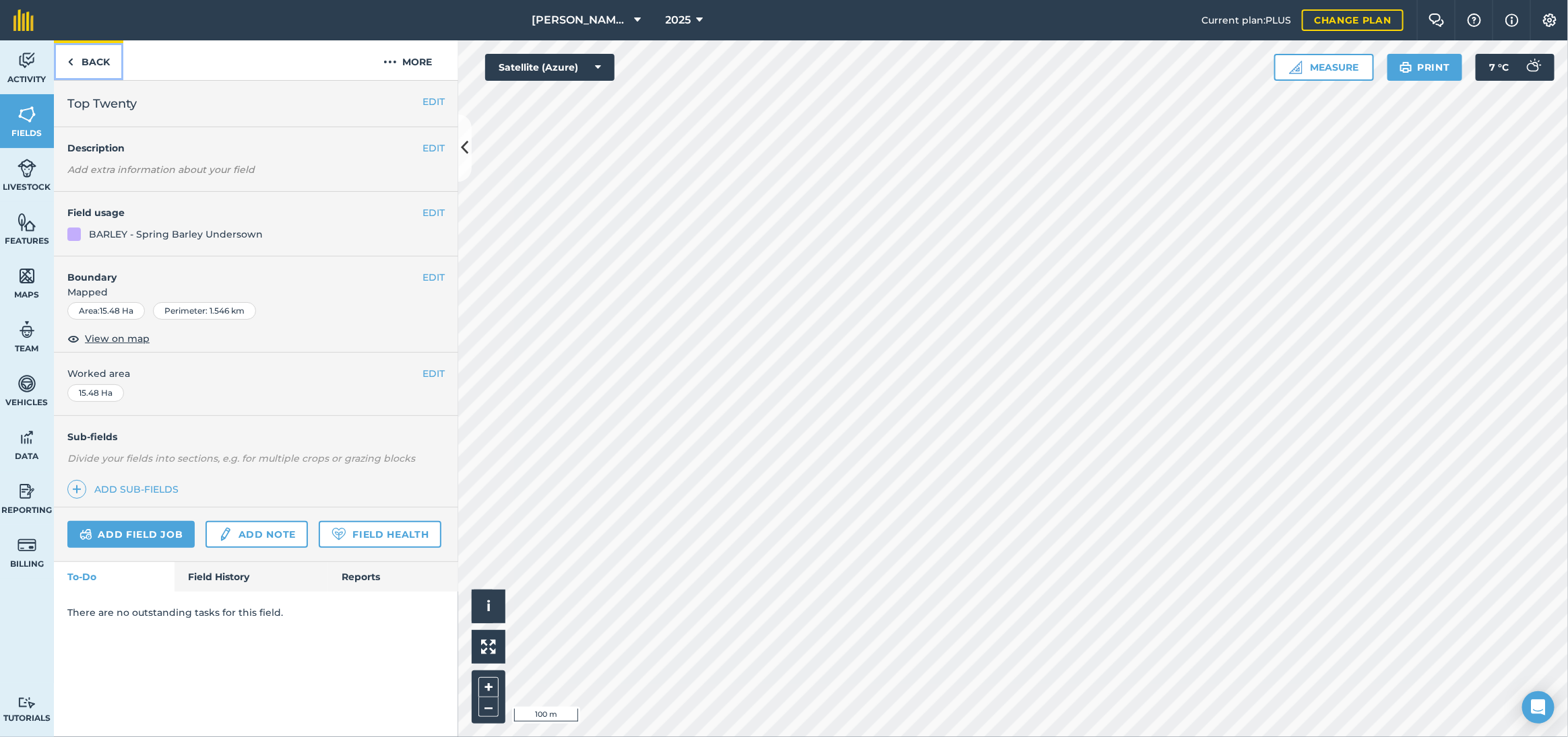
click at [87, 62] on link "Back" at bounding box center [88, 59] width 69 height 39
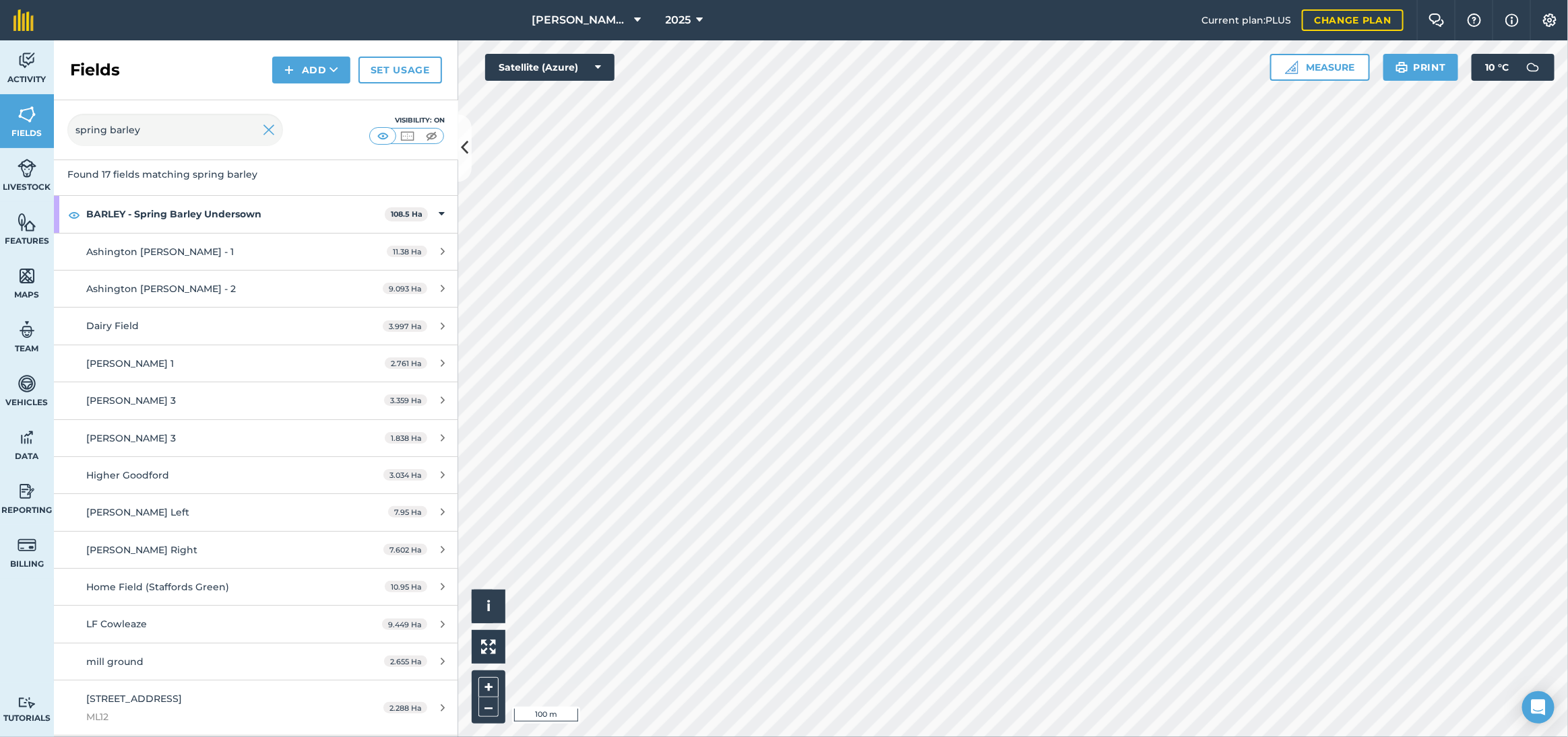
scroll to position [237, 0]
